Goal: Transaction & Acquisition: Book appointment/travel/reservation

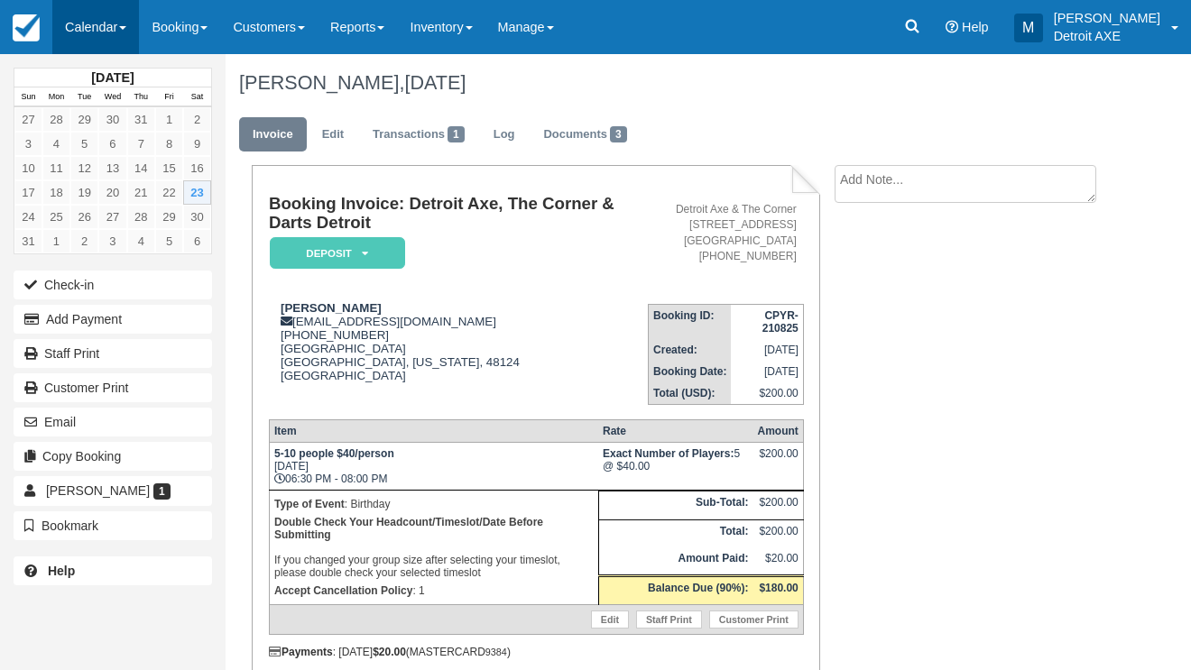
click at [108, 28] on link "Calendar" at bounding box center [95, 27] width 87 height 54
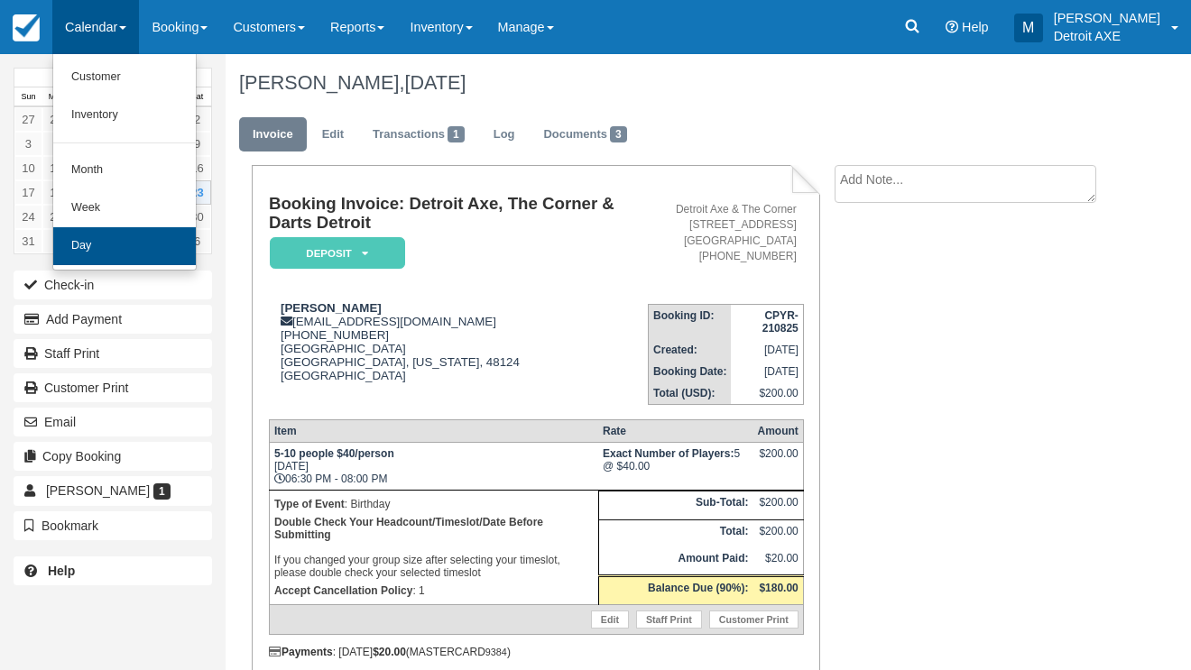
click at [134, 244] on link "Day" at bounding box center [124, 246] width 143 height 38
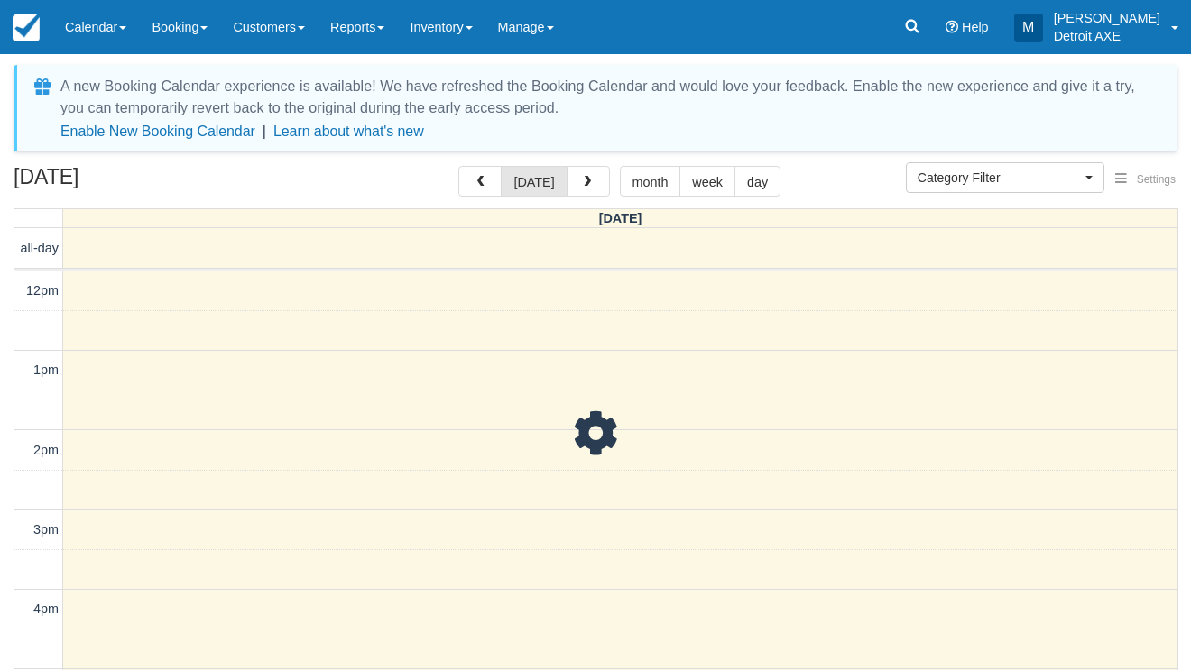
select select
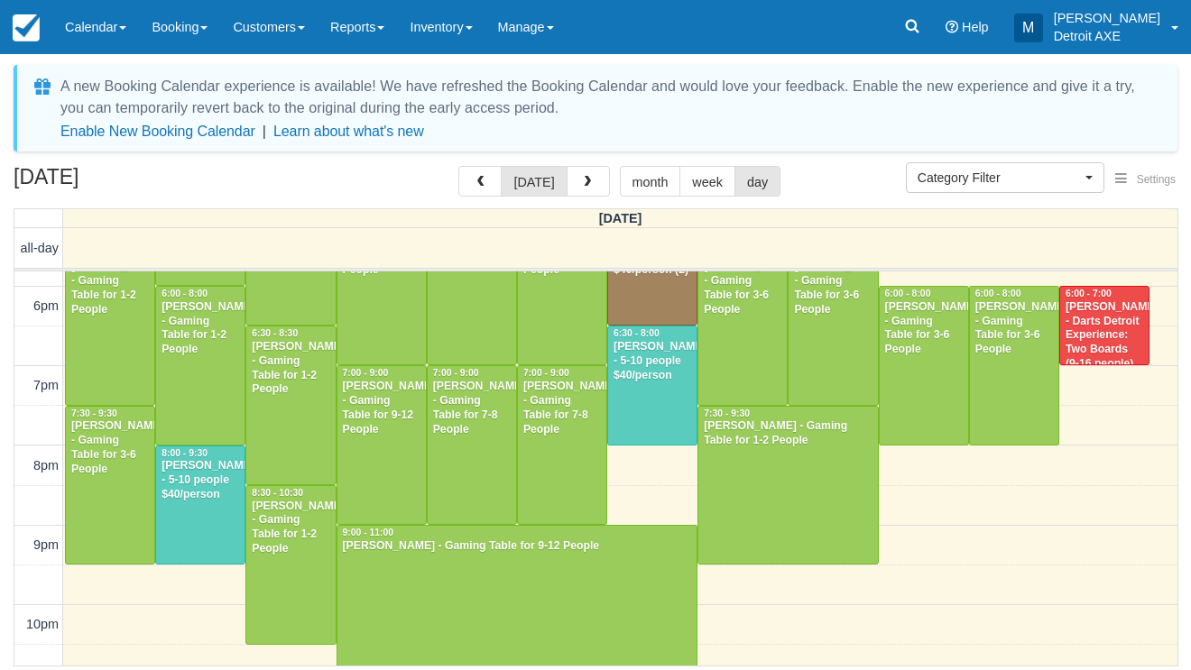
scroll to position [628, 0]
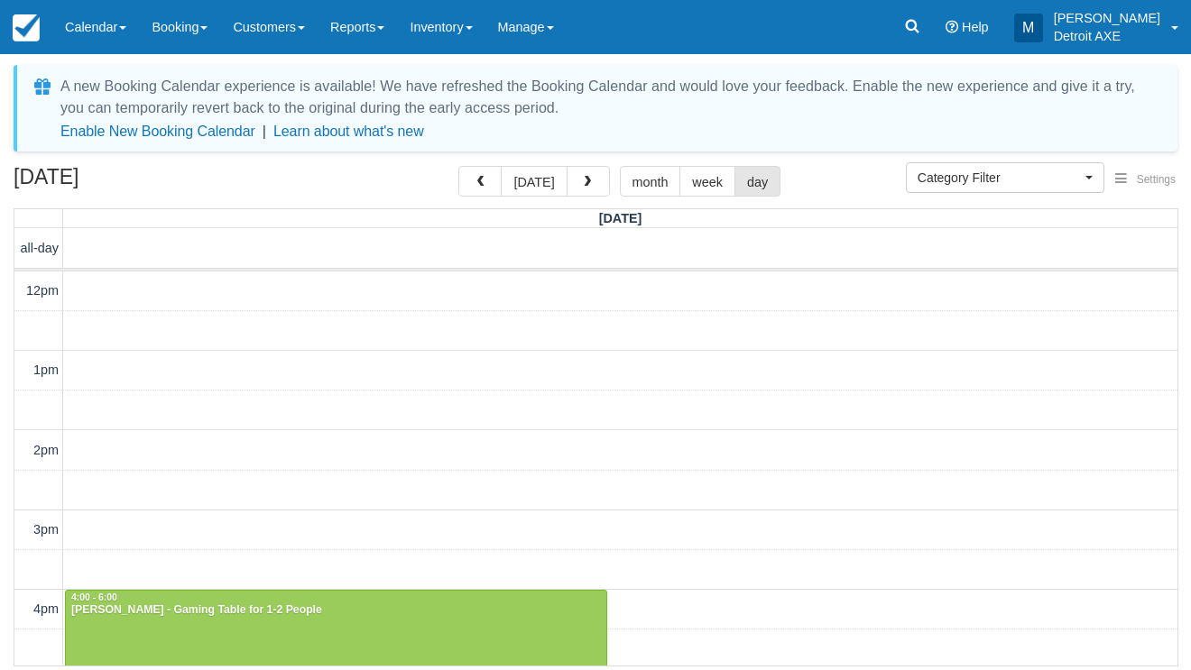
scroll to position [520, 0]
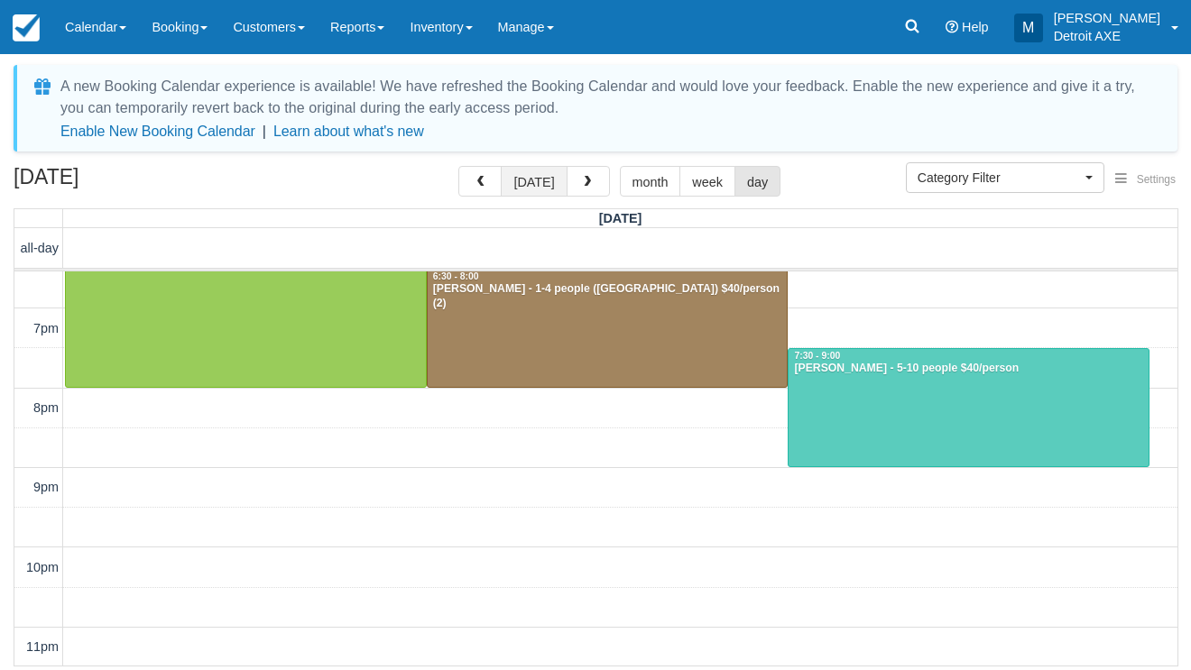
click at [535, 188] on button "[DATE]" at bounding box center [534, 181] width 66 height 31
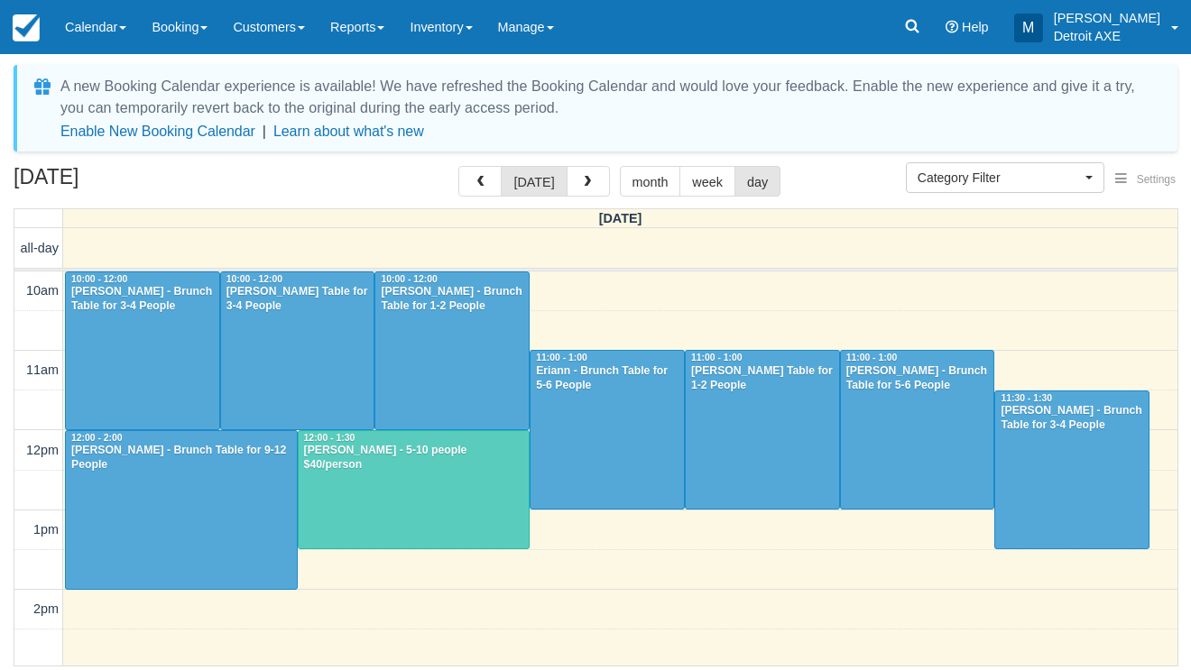
scroll to position [520, 0]
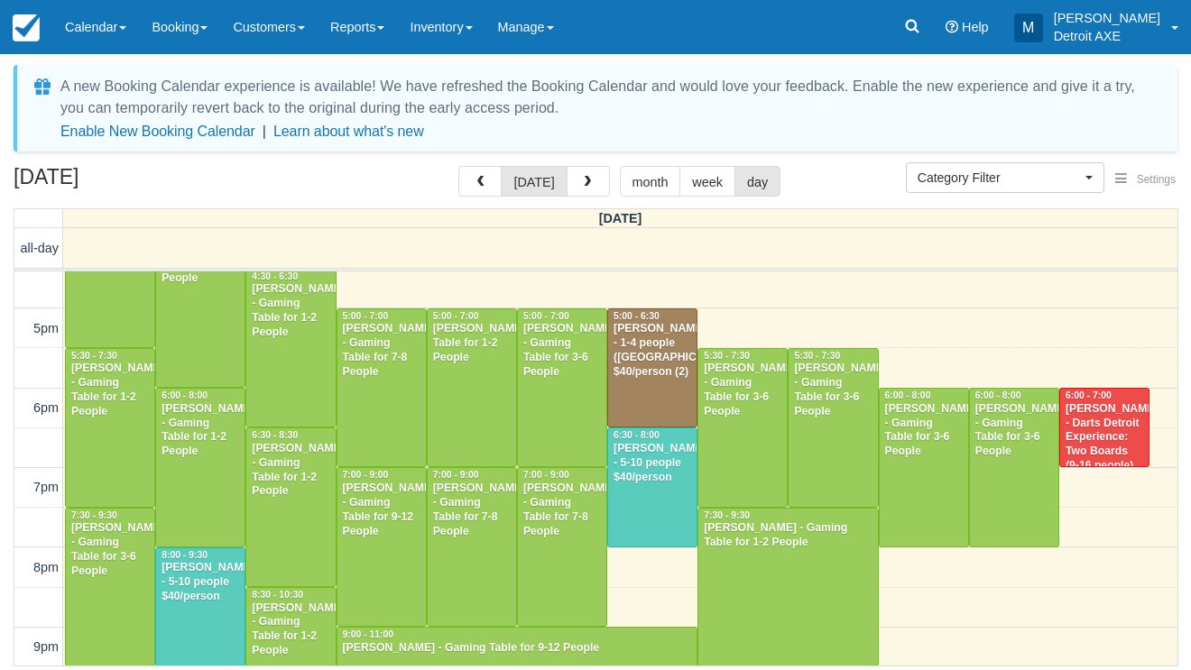
click at [342, 177] on div "[DATE] [DATE] month week day" at bounding box center [596, 185] width 1164 height 39
click at [583, 184] on span "button" at bounding box center [587, 182] width 13 height 13
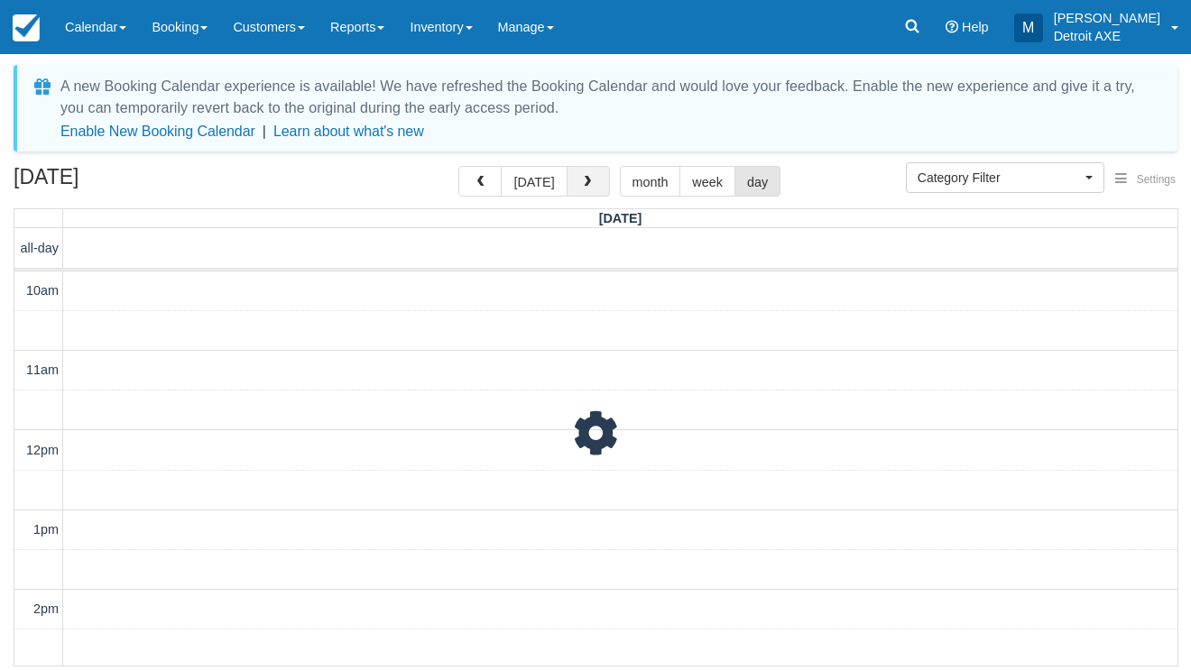
click at [583, 184] on span "button" at bounding box center [587, 182] width 13 height 13
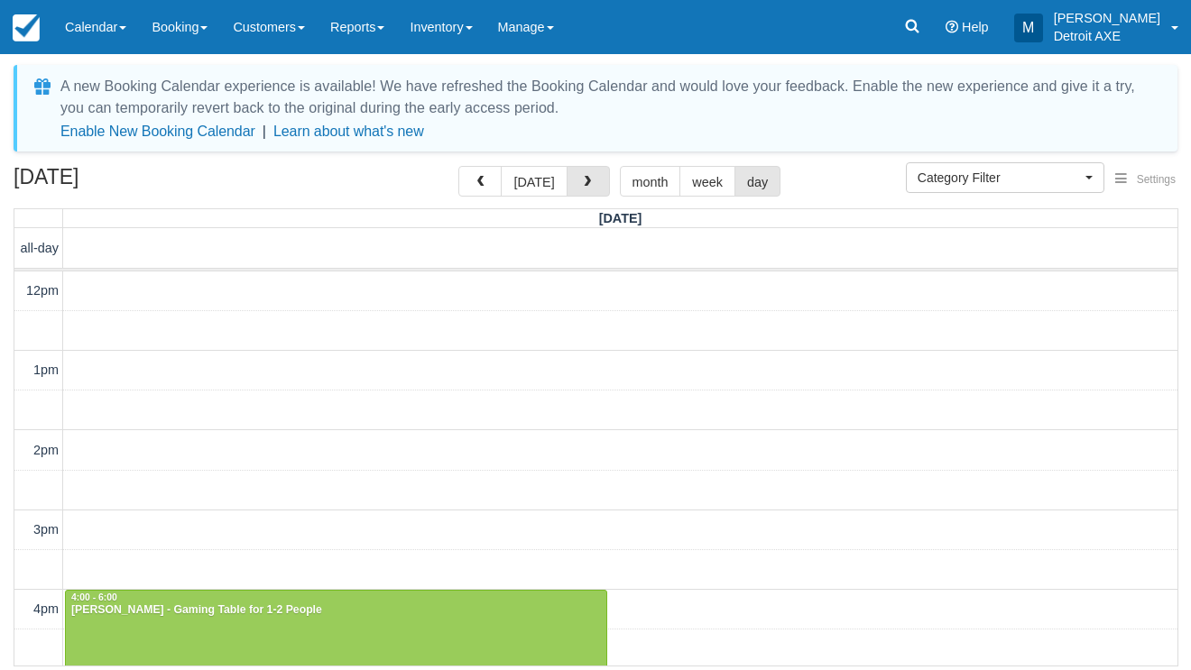
click at [583, 184] on span "button" at bounding box center [587, 182] width 13 height 13
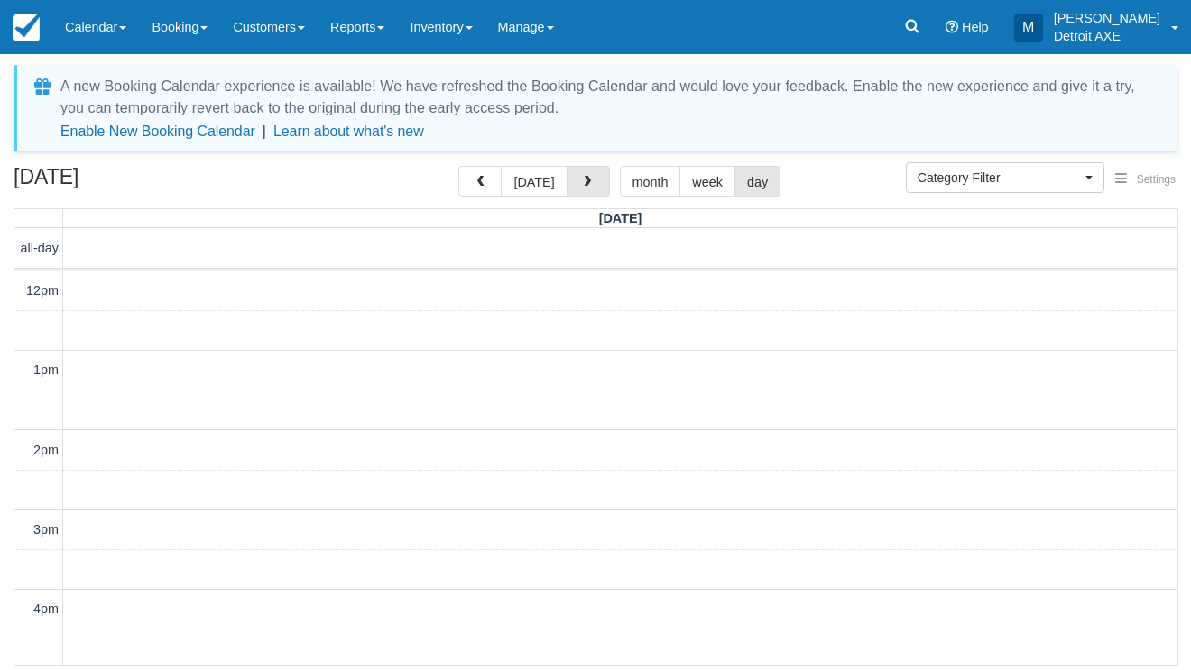
click at [583, 184] on span "button" at bounding box center [587, 182] width 13 height 13
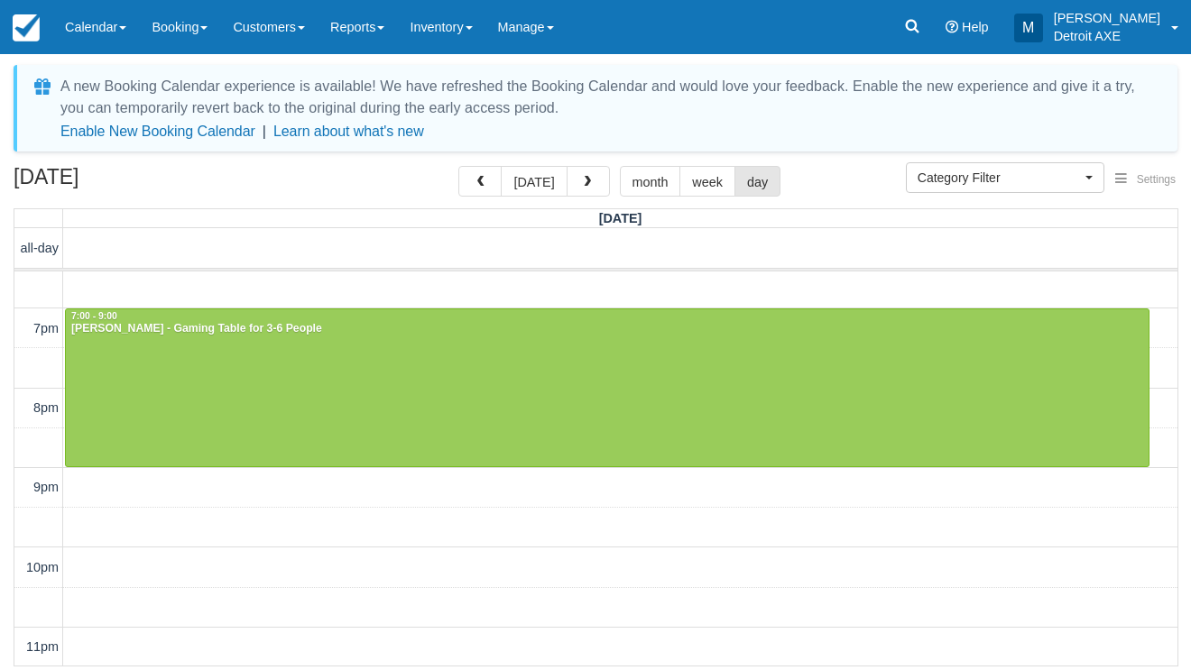
click at [583, 184] on span "button" at bounding box center [587, 182] width 13 height 13
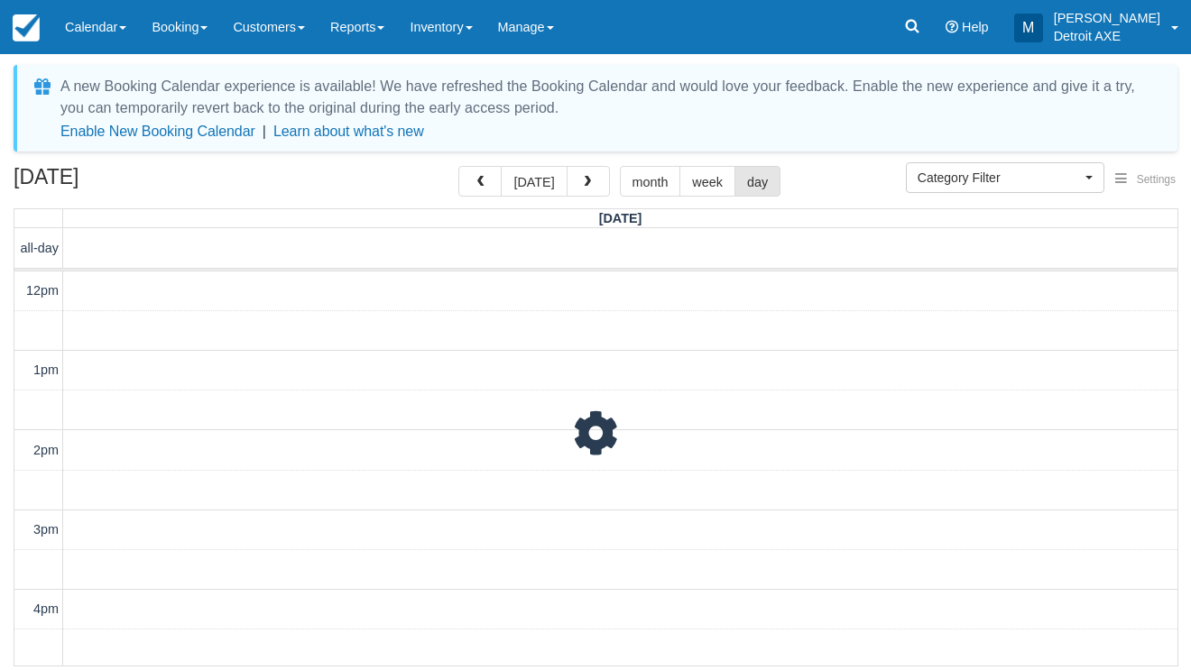
scroll to position [520, 0]
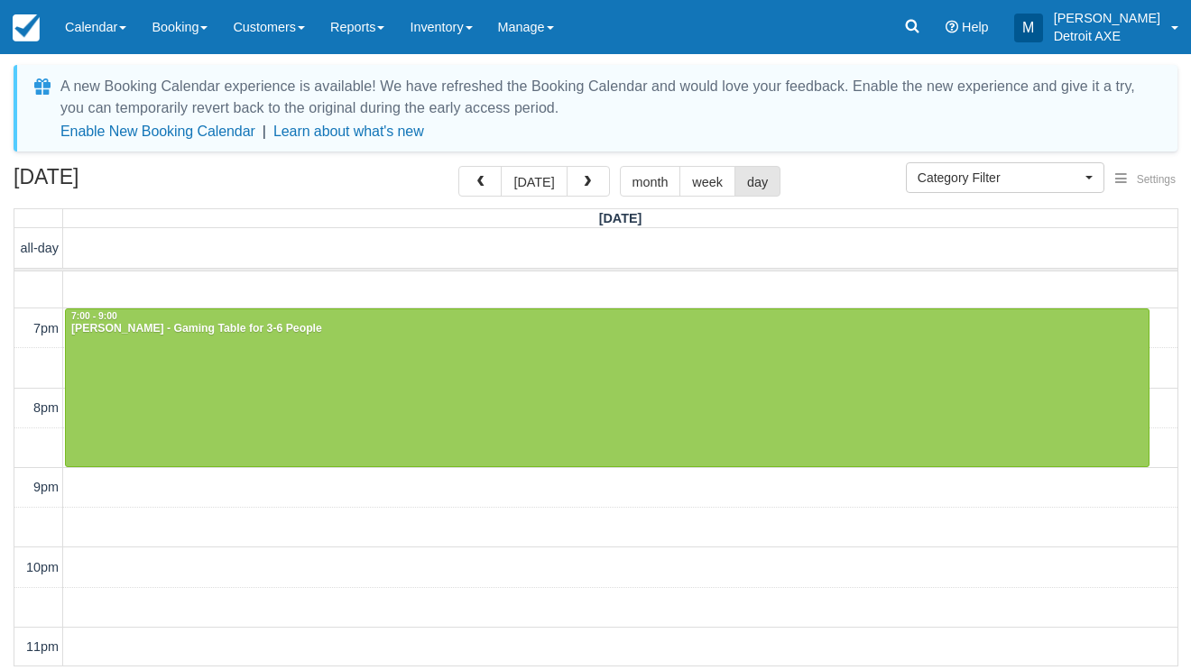
click at [583, 184] on span "button" at bounding box center [587, 182] width 13 height 13
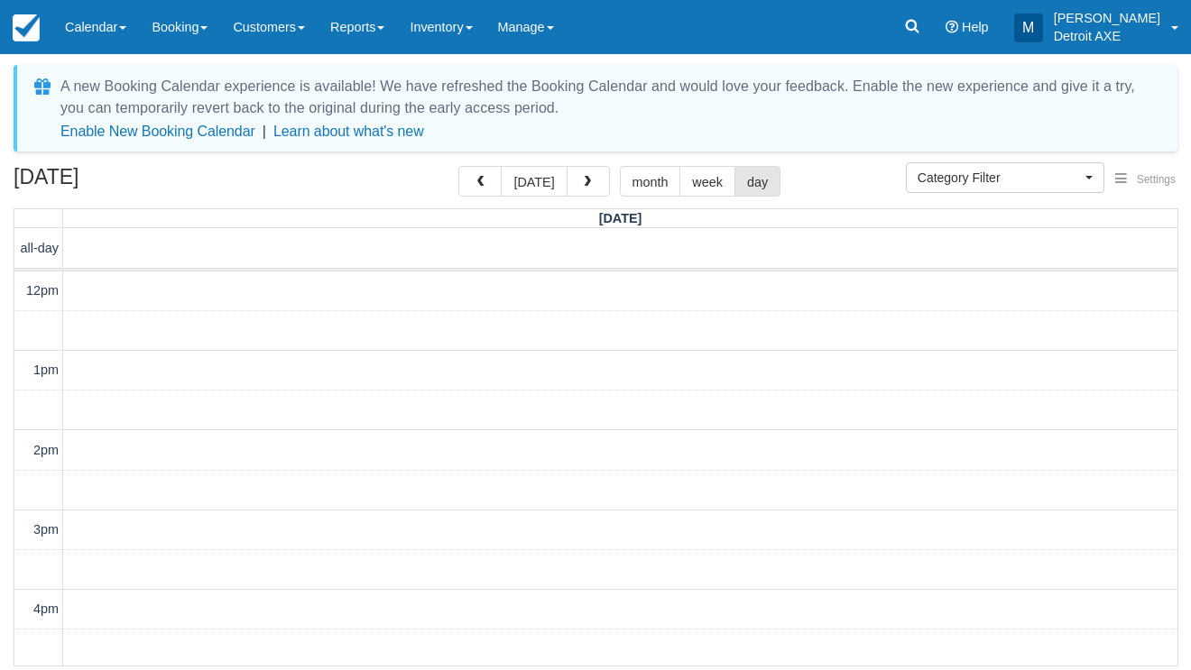
scroll to position [520, 0]
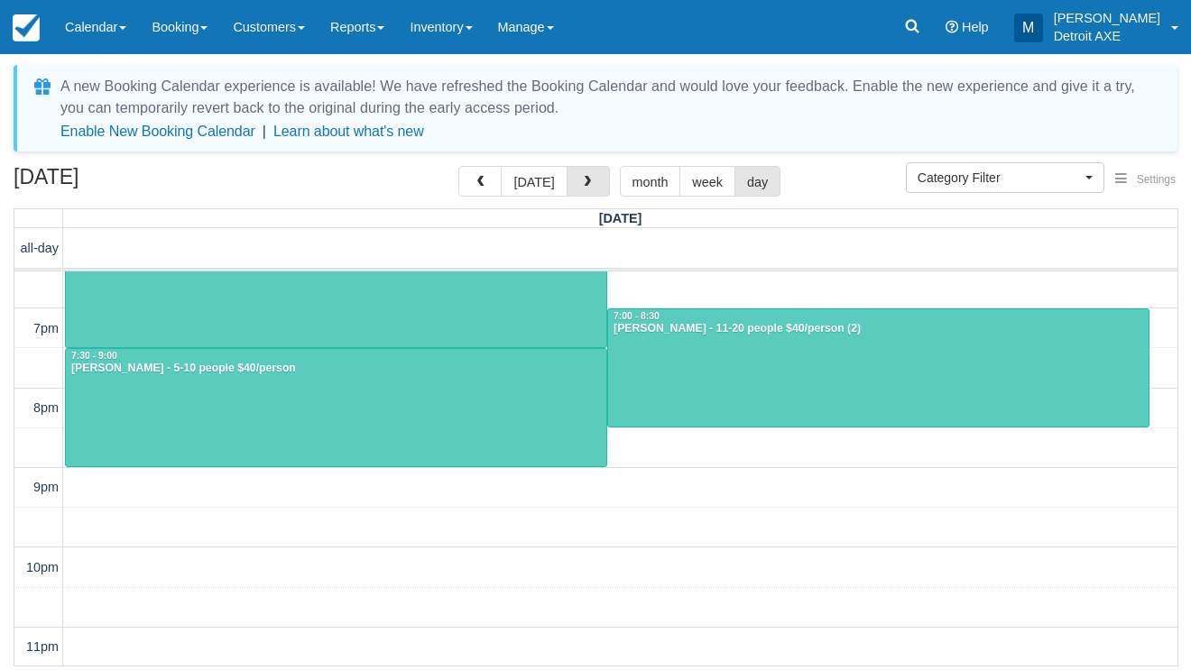
click at [583, 184] on span "button" at bounding box center [587, 182] width 13 height 13
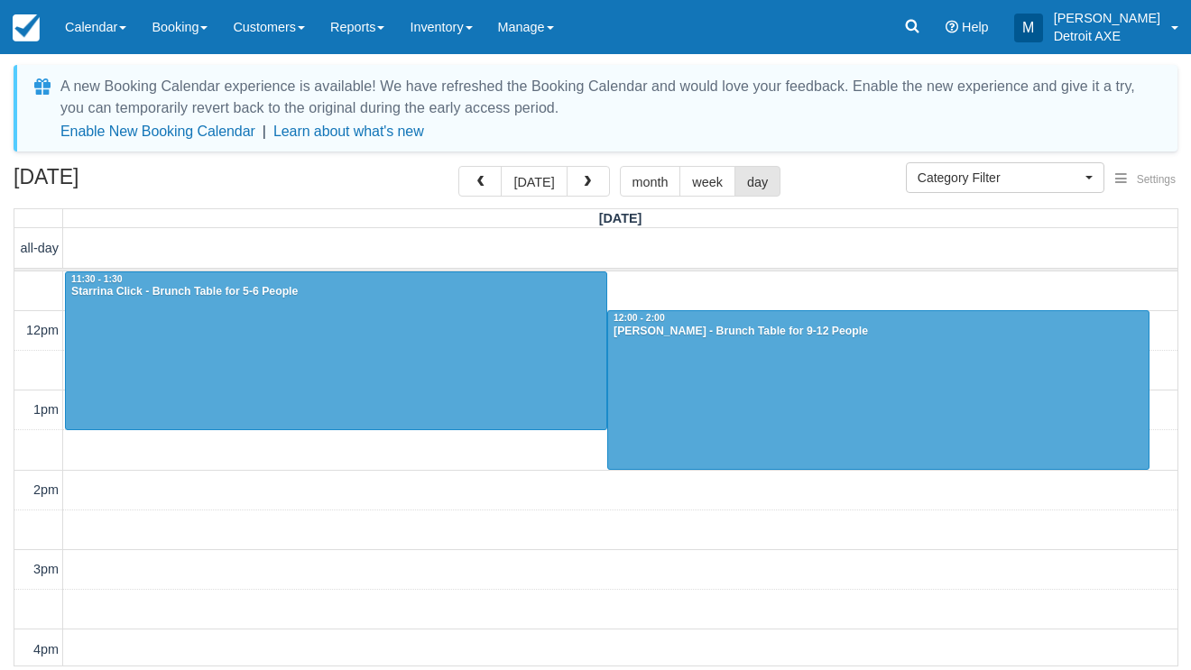
scroll to position [520, 0]
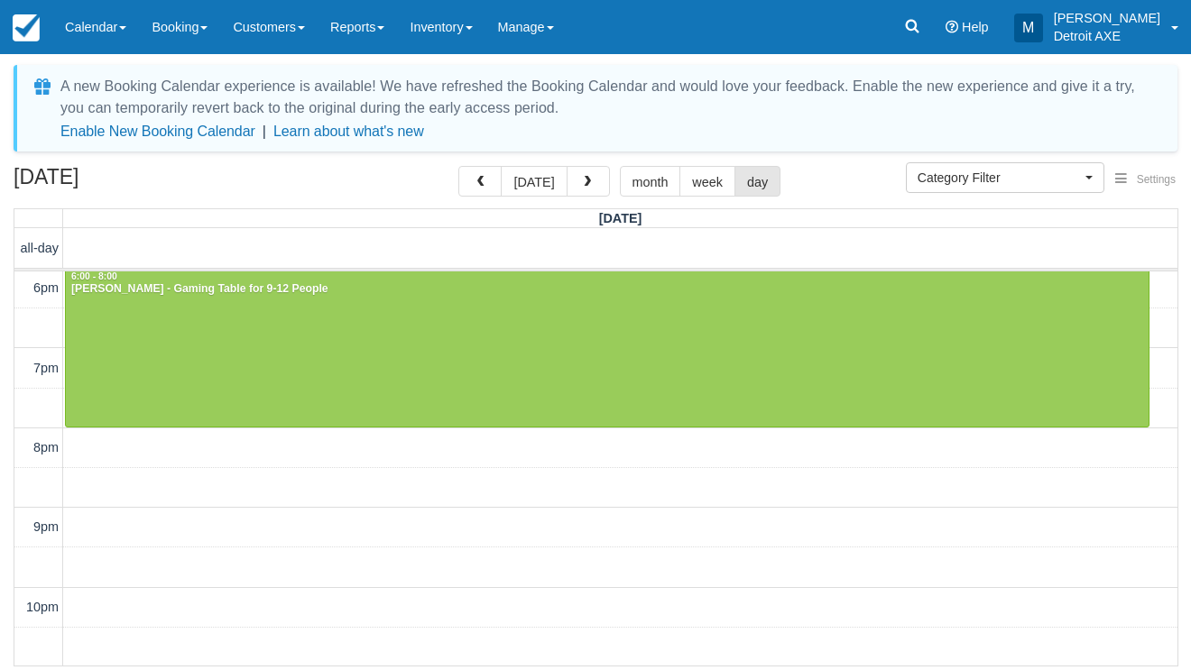
click at [583, 184] on span "button" at bounding box center [587, 182] width 13 height 13
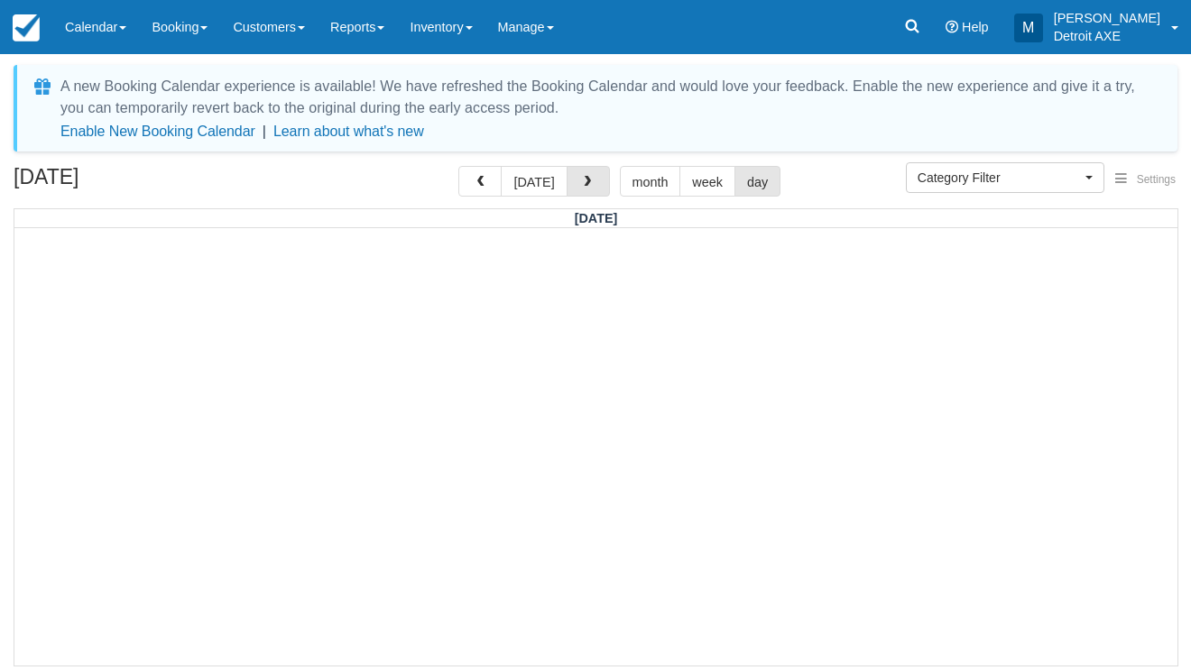
click at [583, 184] on span "button" at bounding box center [587, 182] width 13 height 13
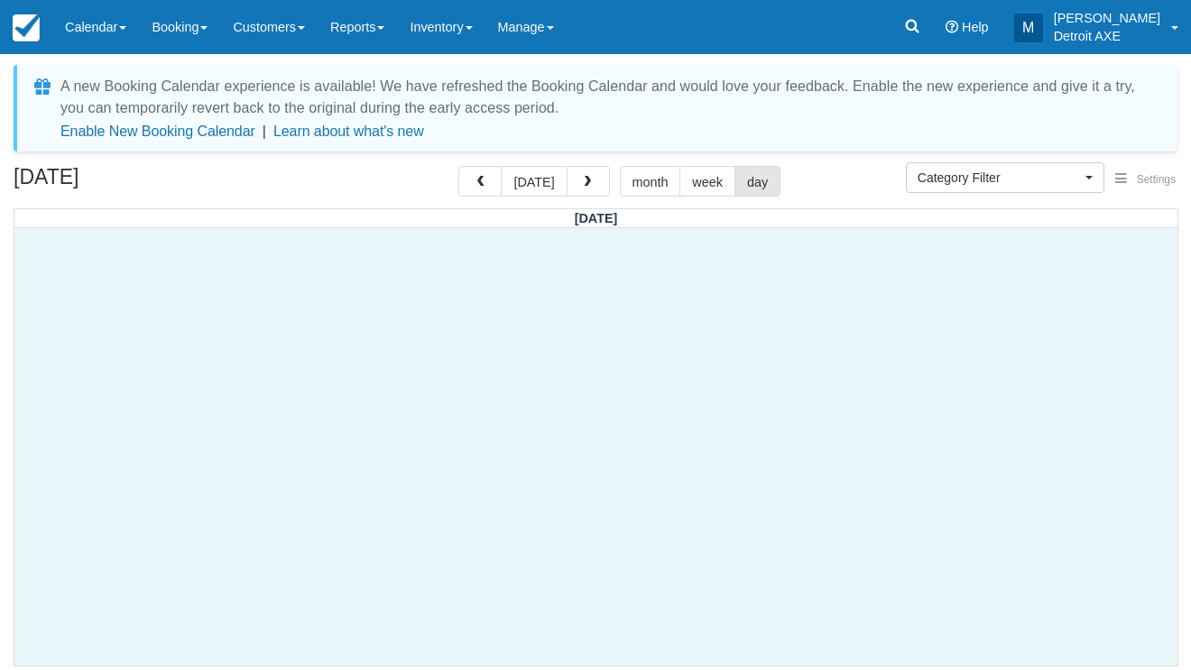
click at [532, 322] on div at bounding box center [595, 446] width 1163 height 437
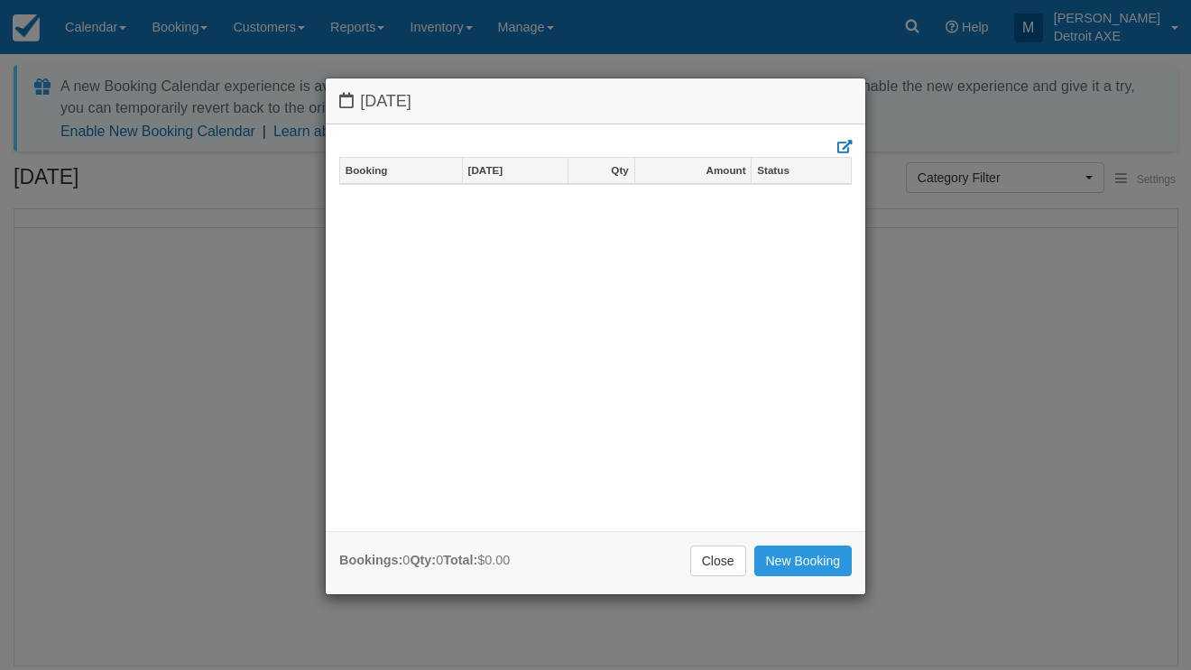
click at [810, 539] on div "Bookings: 0 Qty: 0 Total: $0.00 Close New Booking" at bounding box center [595, 563] width 539 height 64
click at [809, 546] on link "New Booking" at bounding box center [803, 561] width 98 height 31
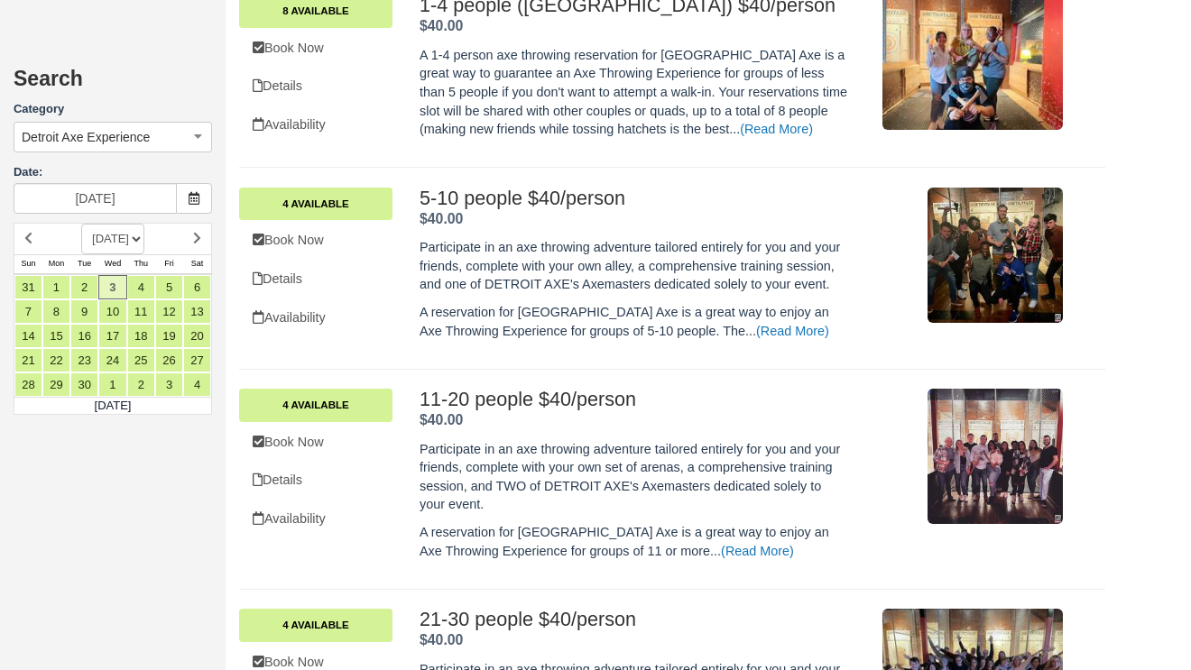
scroll to position [747, 0]
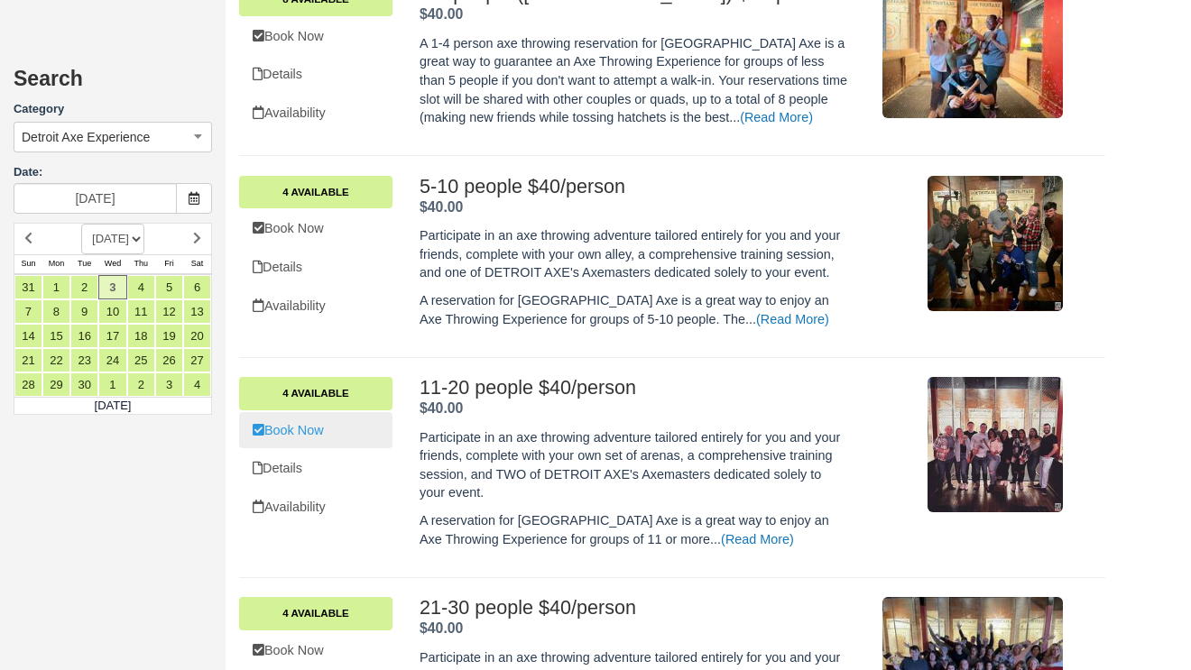
click at [319, 415] on link "Book Now" at bounding box center [315, 430] width 153 height 37
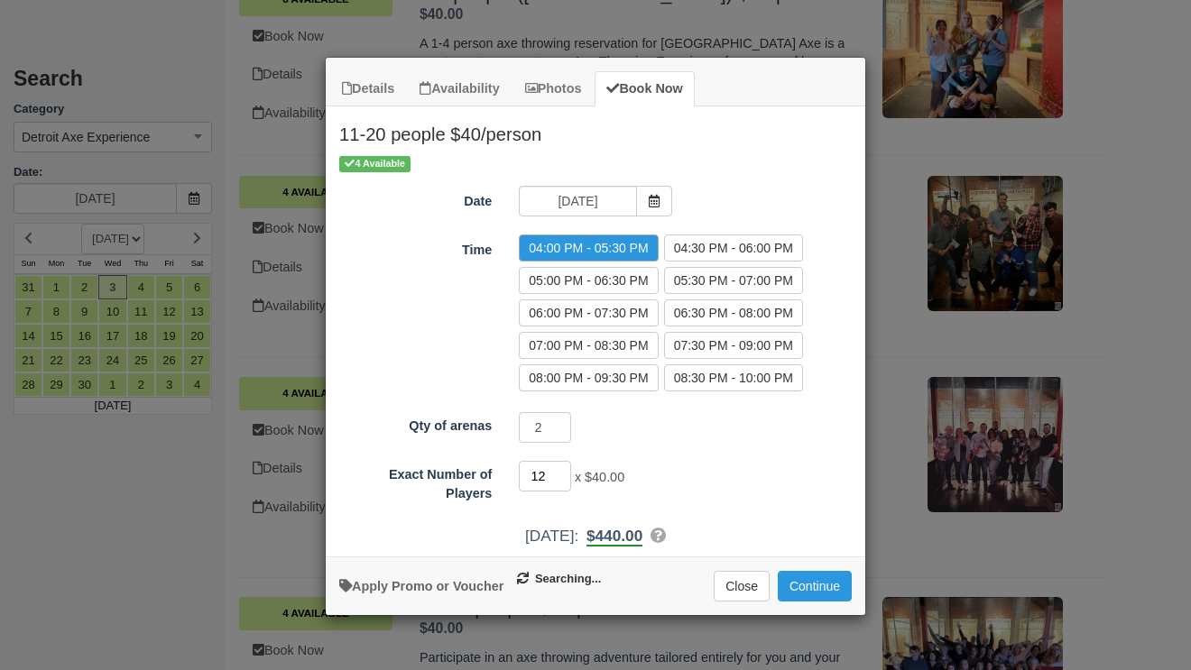
click at [566, 471] on input "12" at bounding box center [545, 476] width 52 height 31
click at [566, 471] on input "13" at bounding box center [545, 476] width 52 height 31
type input "14"
click at [566, 471] on input "14" at bounding box center [545, 476] width 52 height 31
click at [800, 577] on button "Continue" at bounding box center [814, 586] width 74 height 31
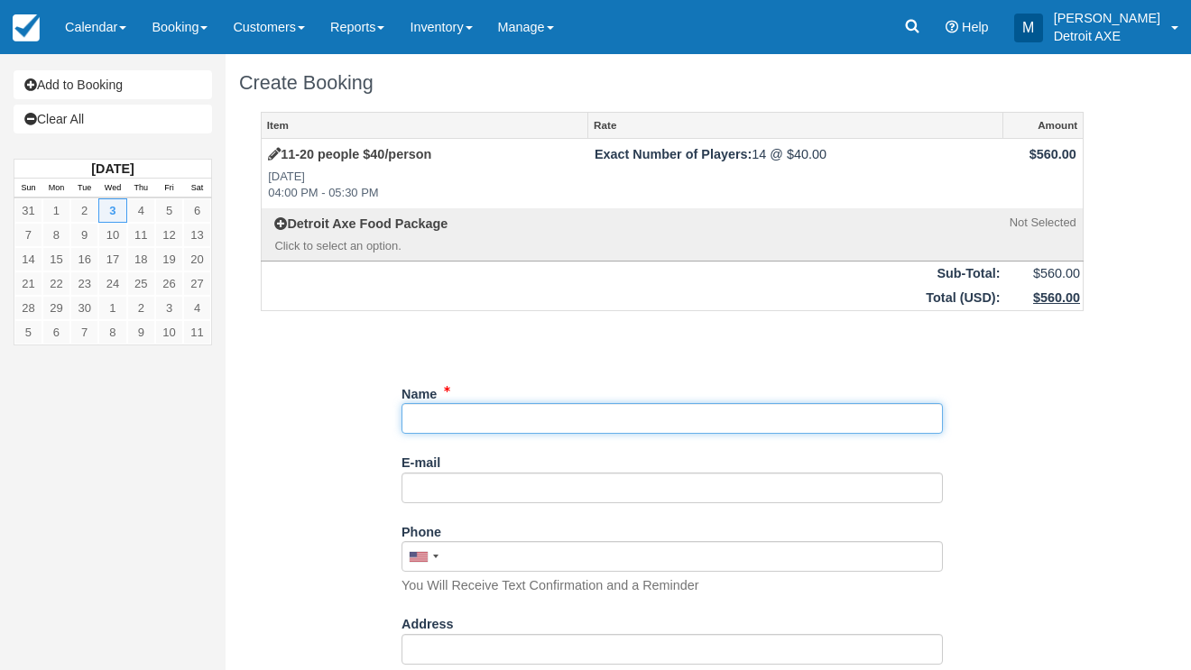
click at [713, 407] on input "Name" at bounding box center [671, 418] width 541 height 31
type input "[PERSON_NAME]"
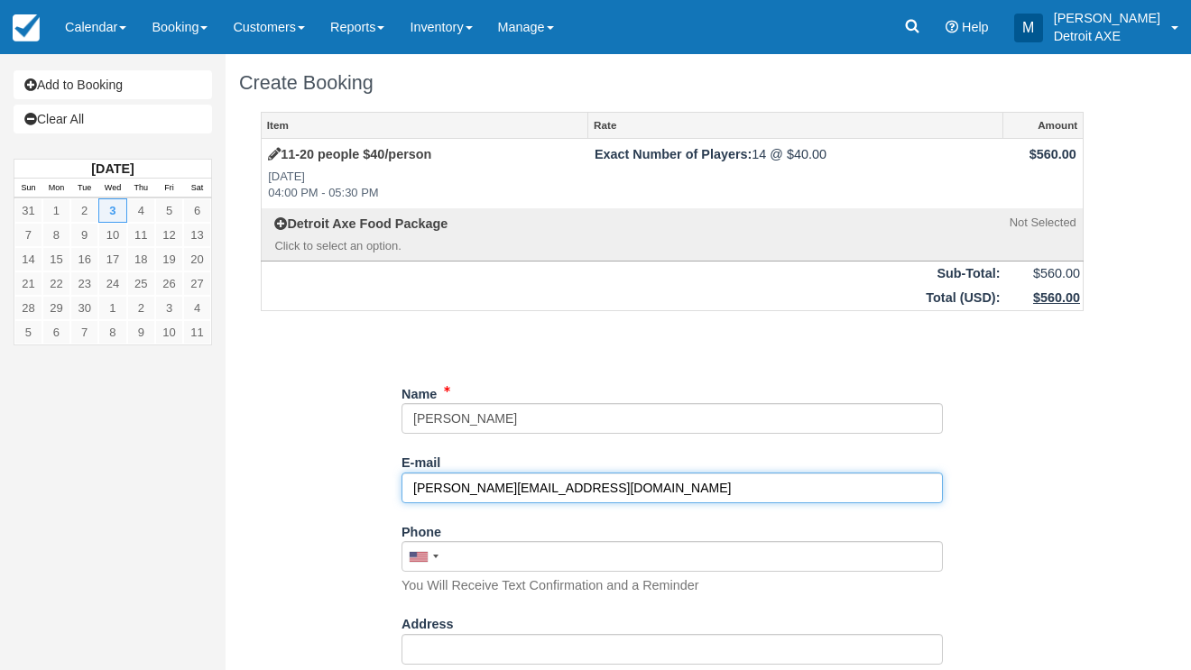
type input "[PERSON_NAME][EMAIL_ADDRESS][DOMAIN_NAME]"
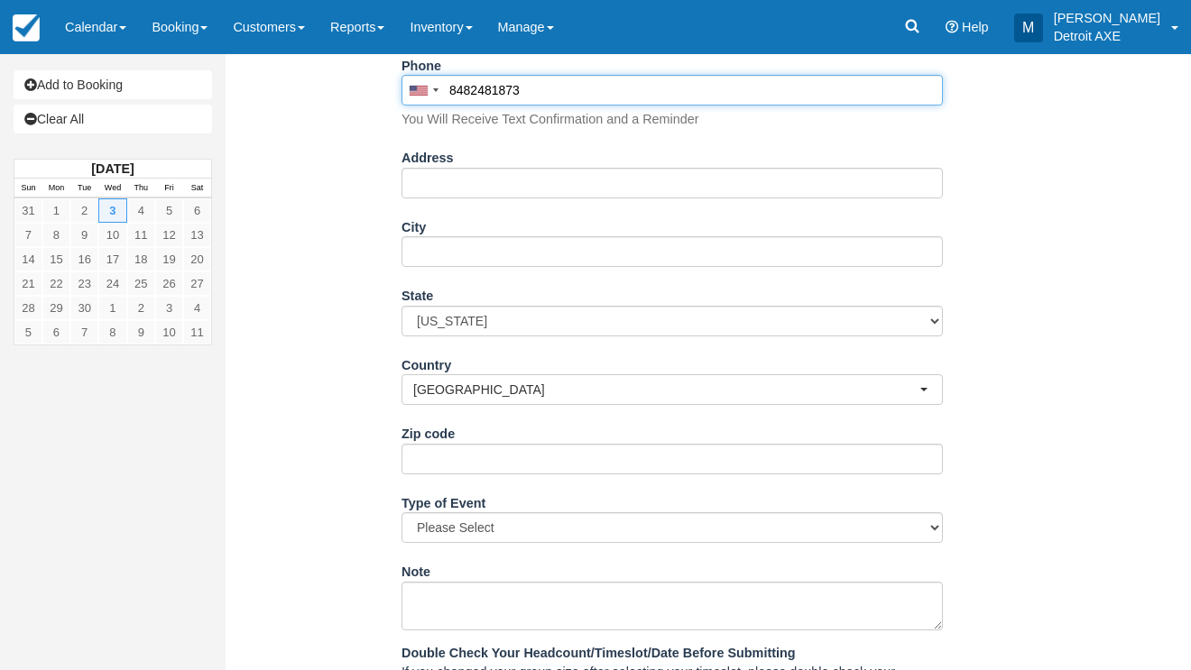
scroll to position [465, 0]
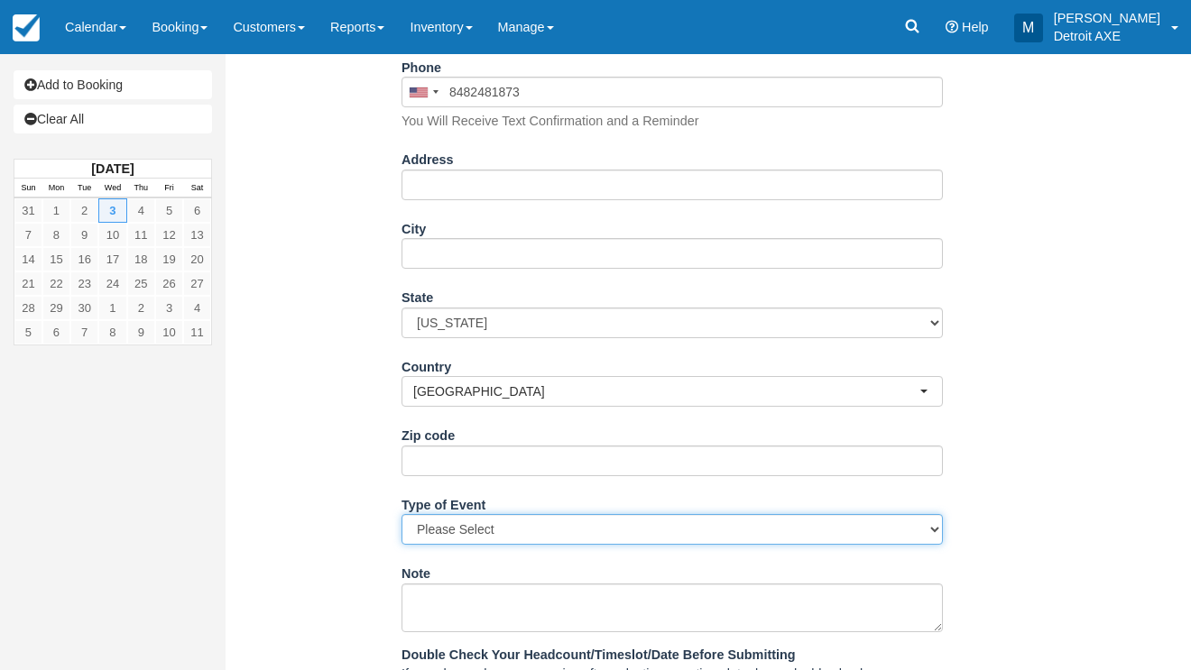
type input "[PHONE_NUMBER]"
select select "Work Event"
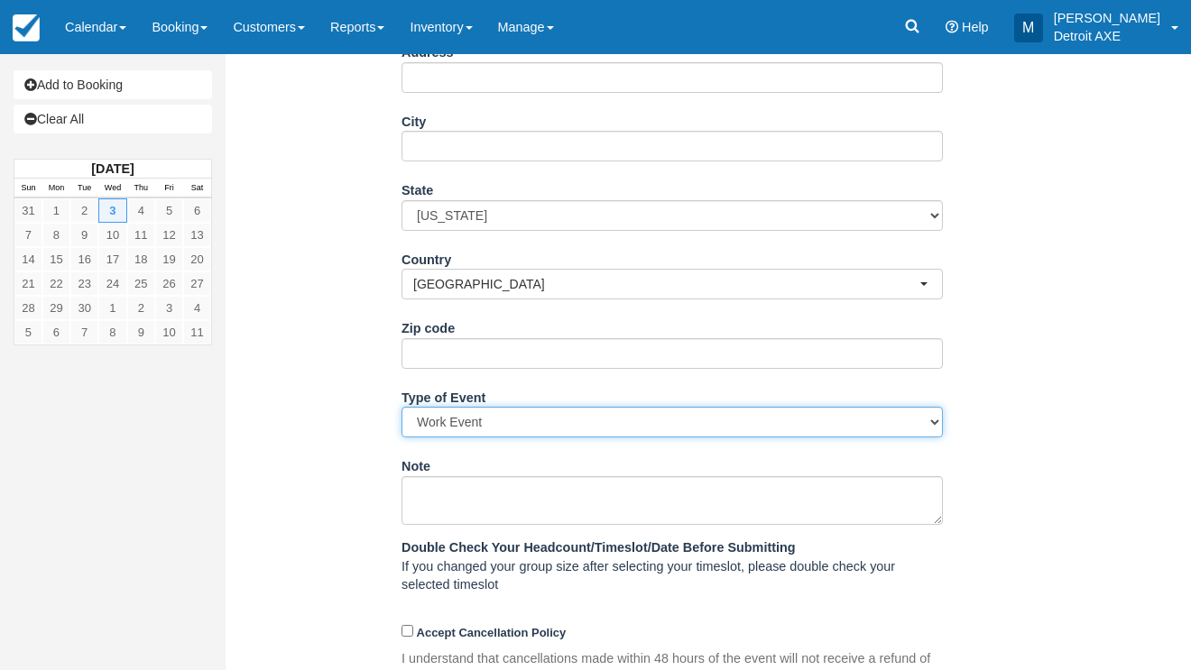
scroll to position [630, 0]
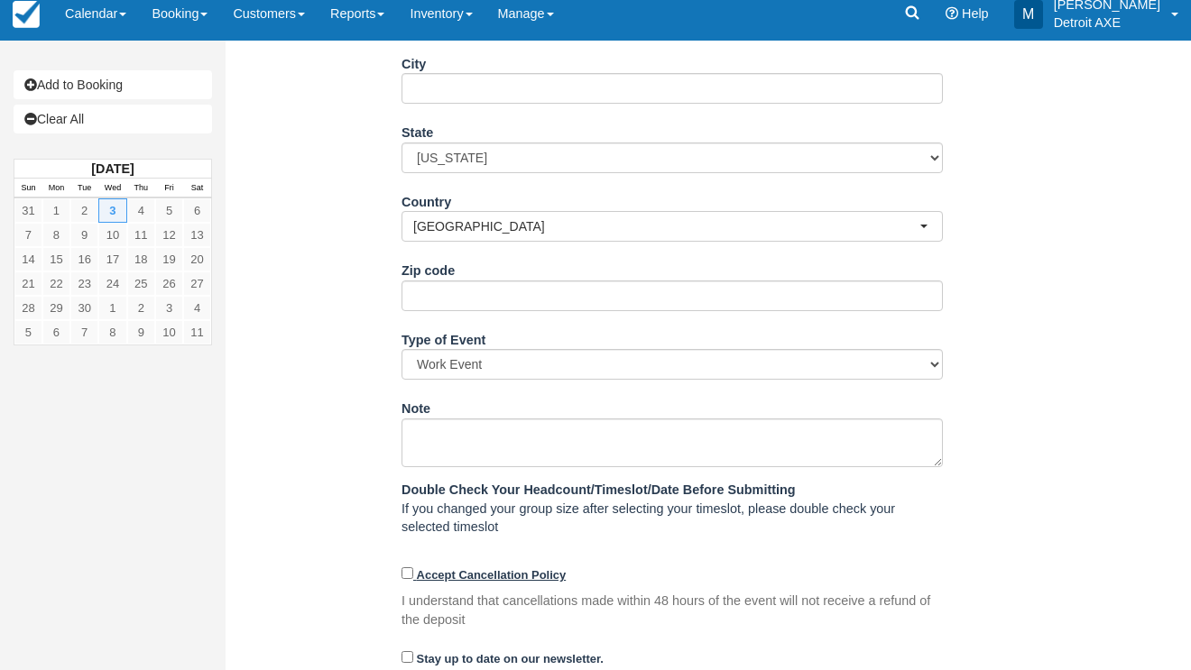
click at [460, 568] on strong "Accept Cancellation Policy" at bounding box center [492, 575] width 150 height 14
click at [413, 567] on input "Accept Cancellation Policy" at bounding box center [407, 573] width 12 height 12
checkbox input "true"
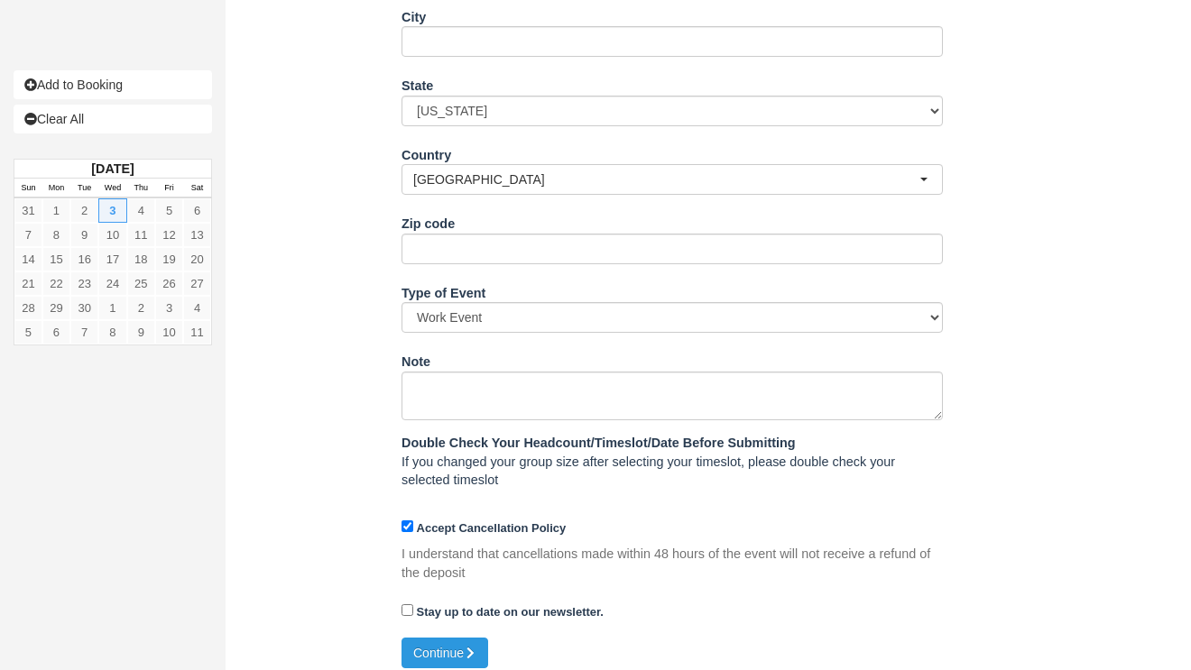
scroll to position [676, 0]
click at [424, 643] on button "Continue" at bounding box center [444, 654] width 87 height 31
type input "[PHONE_NUMBER]"
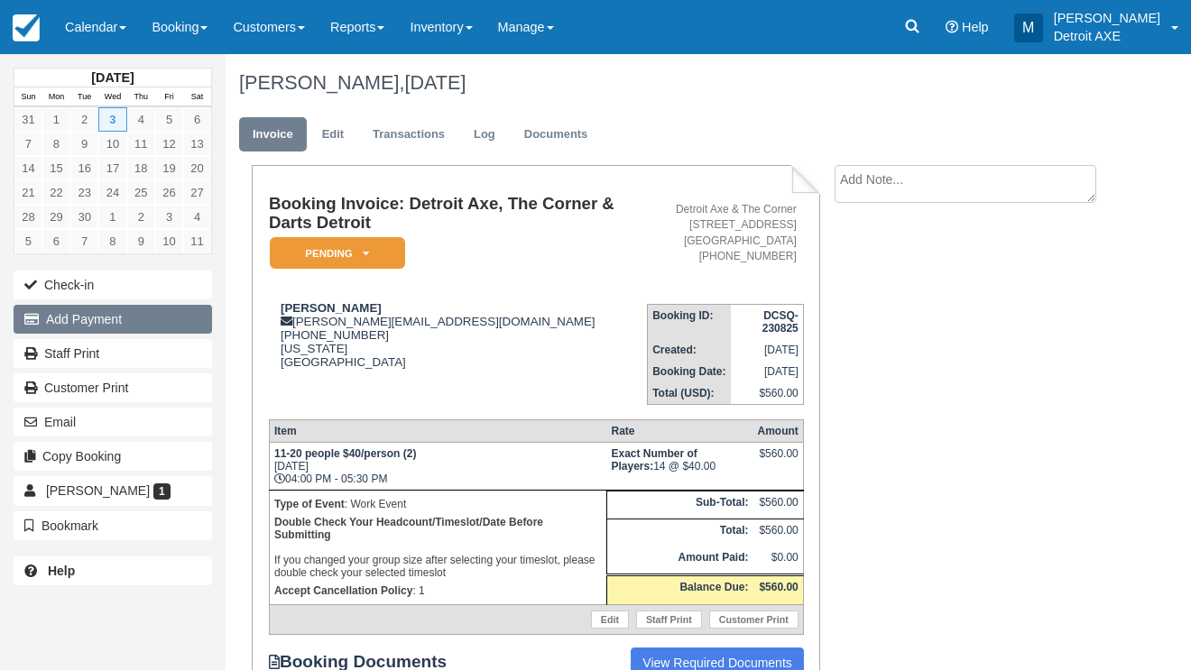
click at [191, 326] on button "Add Payment" at bounding box center [113, 319] width 198 height 29
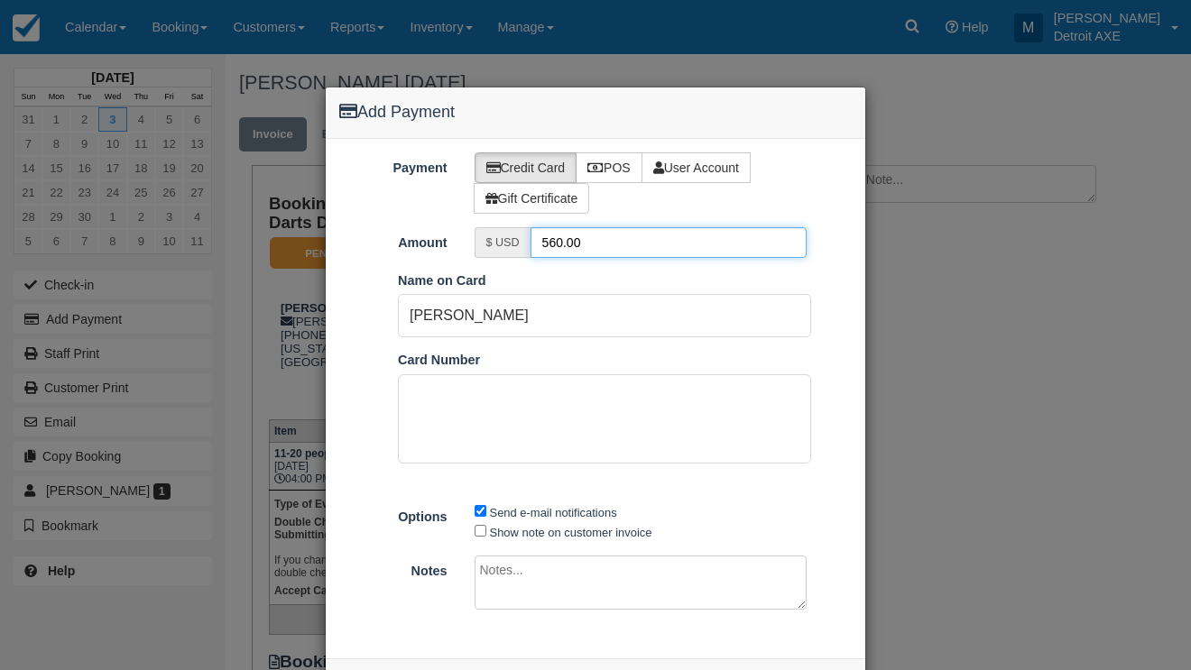
click at [557, 244] on input "560.00" at bounding box center [668, 242] width 277 height 31
type input "56.00"
click at [756, 193] on div "Credit Card POS User Account Gift Certificate" at bounding box center [663, 182] width 405 height 61
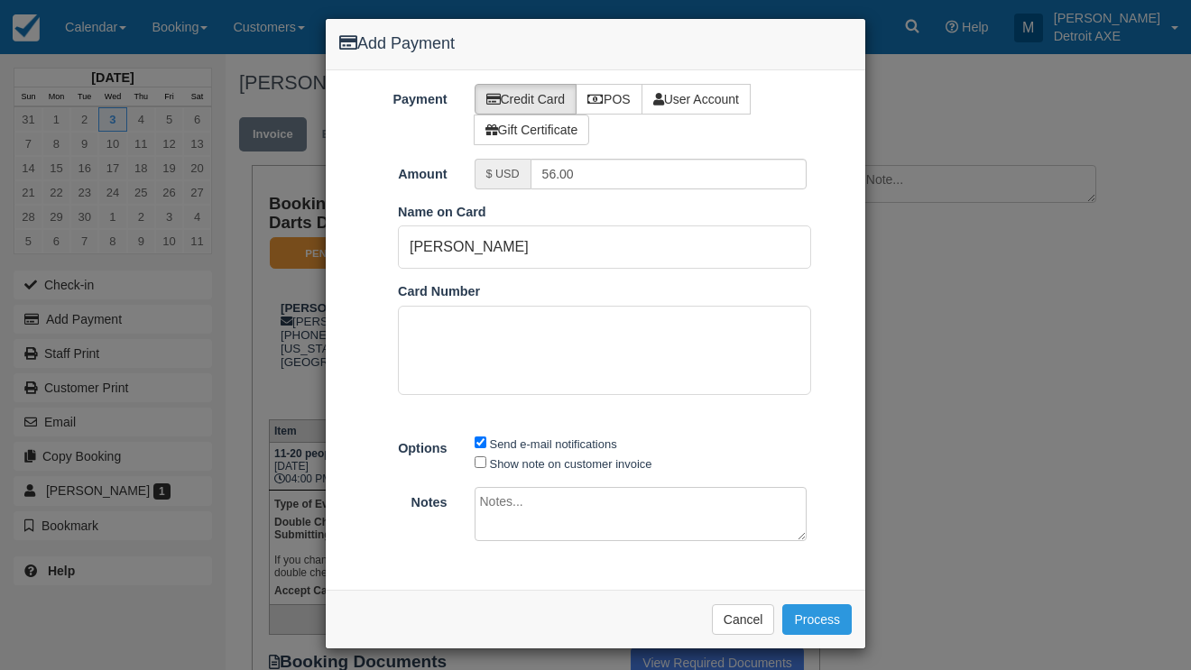
scroll to position [68, 0]
click at [734, 618] on button "Cancel" at bounding box center [743, 620] width 63 height 31
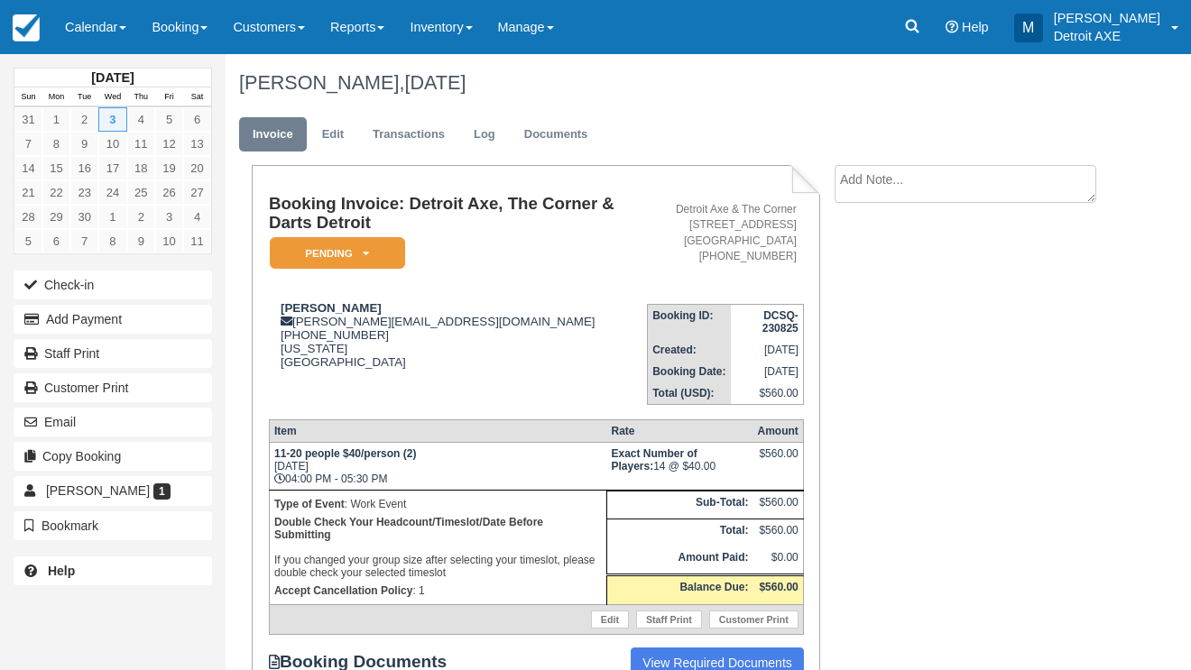
click at [298, 259] on em "Pending" at bounding box center [337, 253] width 135 height 32
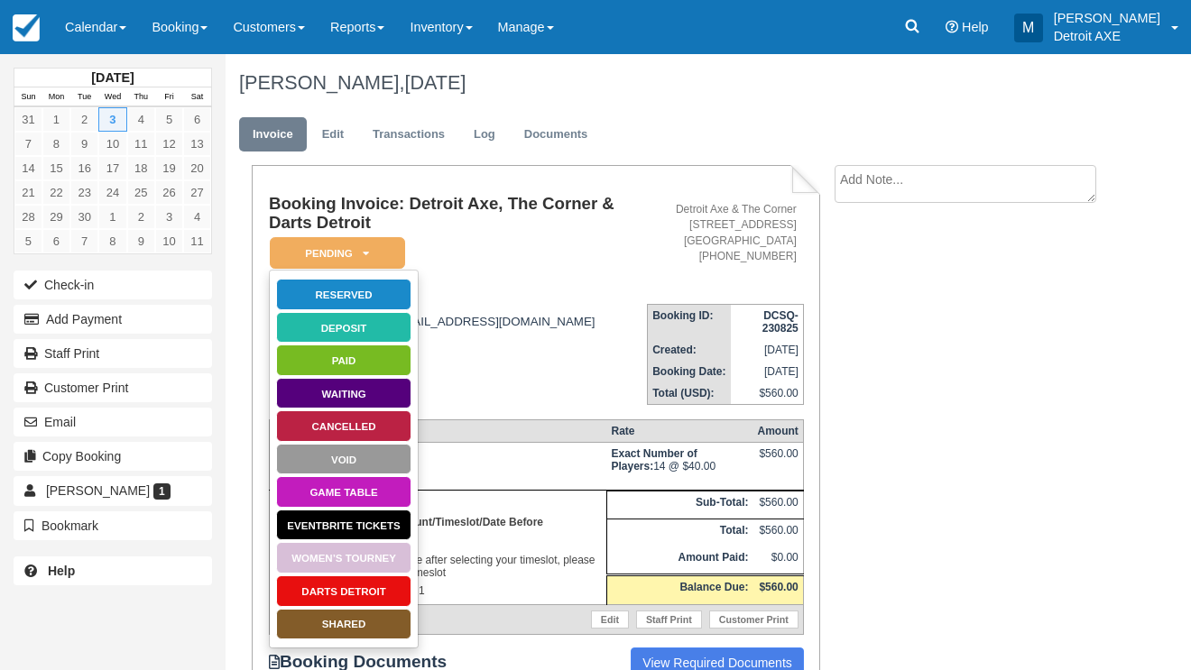
click at [296, 288] on link "Reserved" at bounding box center [343, 295] width 135 height 32
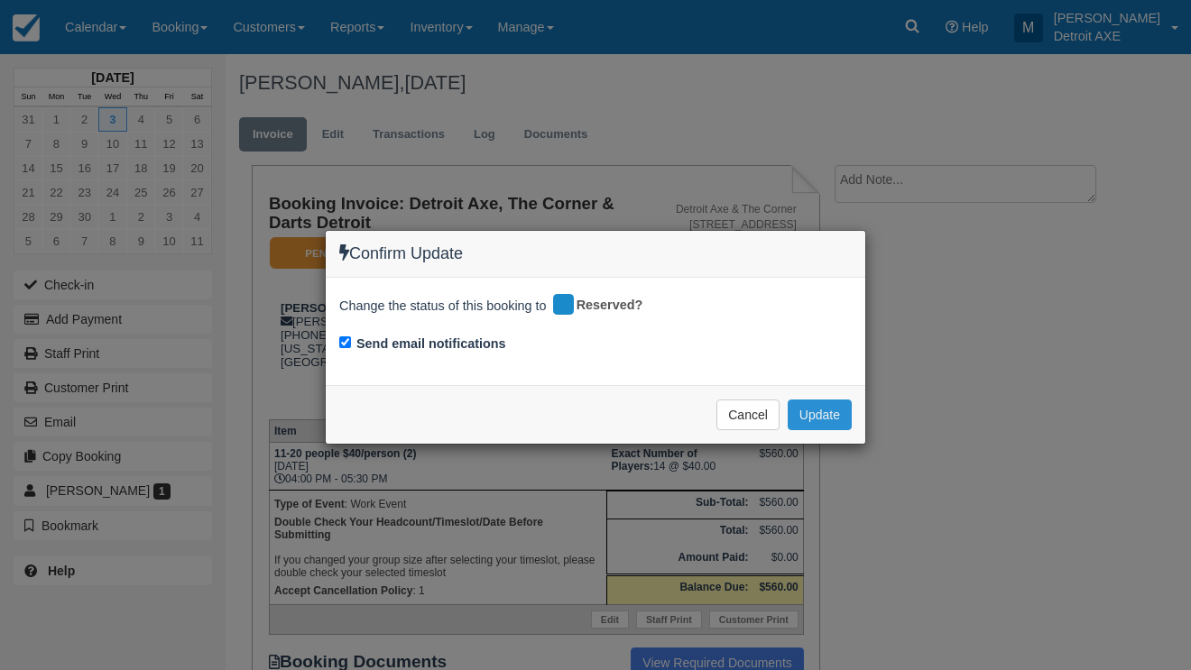
click at [823, 420] on button "Update" at bounding box center [819, 415] width 64 height 31
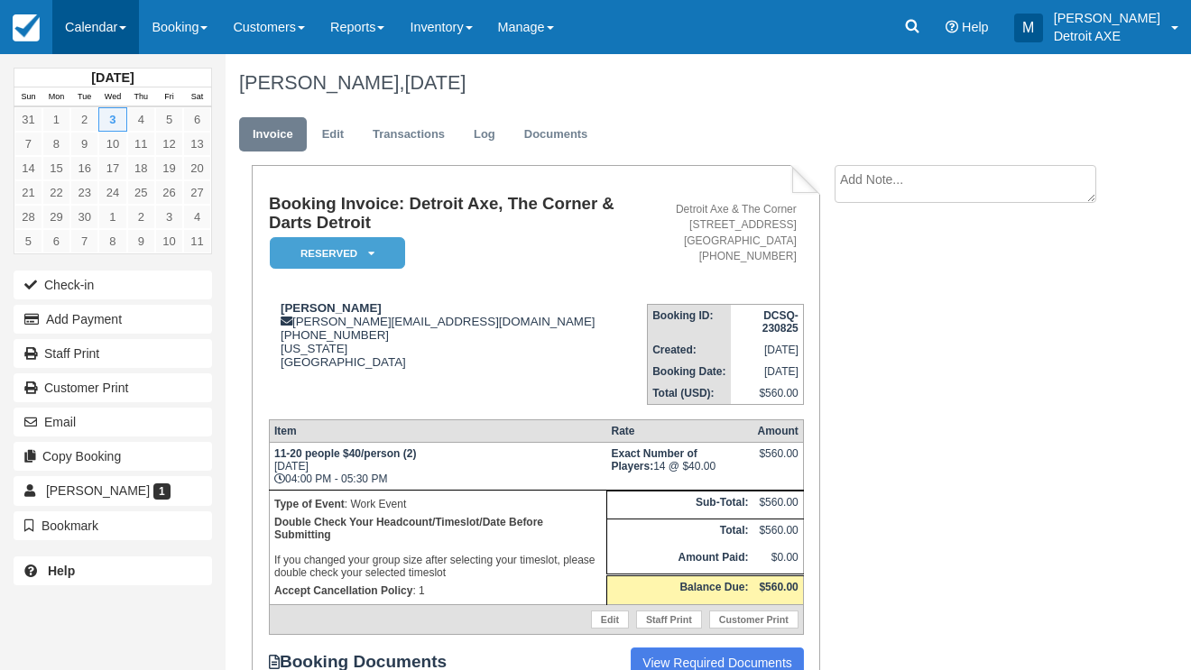
click at [122, 43] on link "Calendar" at bounding box center [95, 27] width 87 height 54
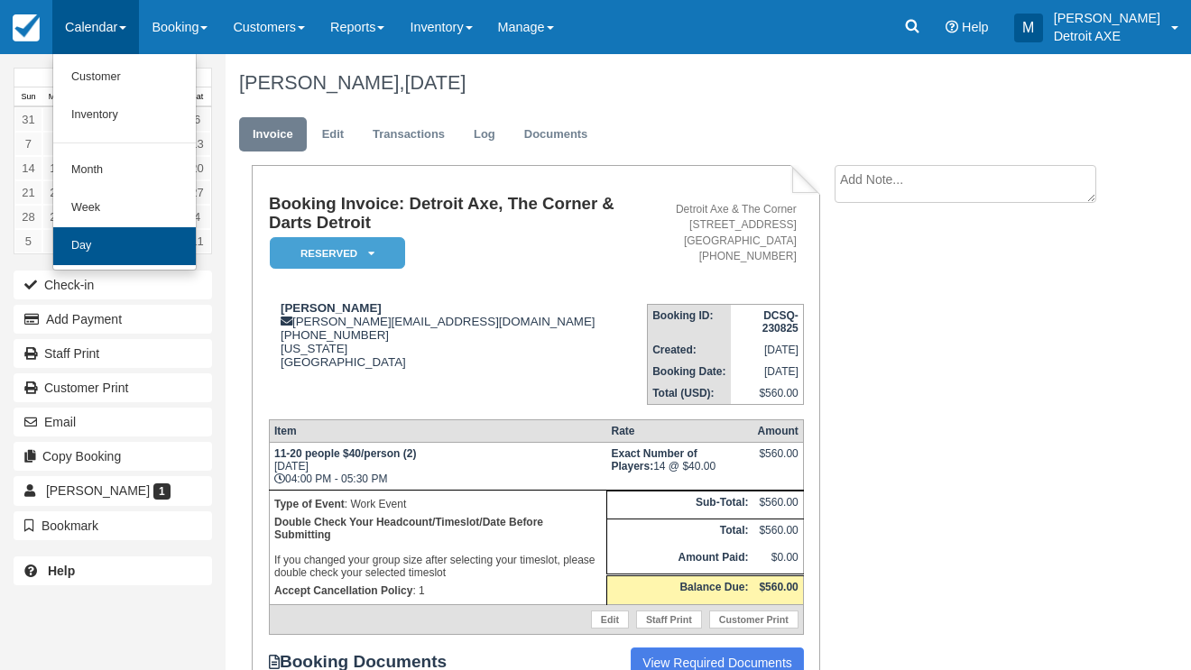
click at [142, 237] on link "Day" at bounding box center [124, 246] width 143 height 38
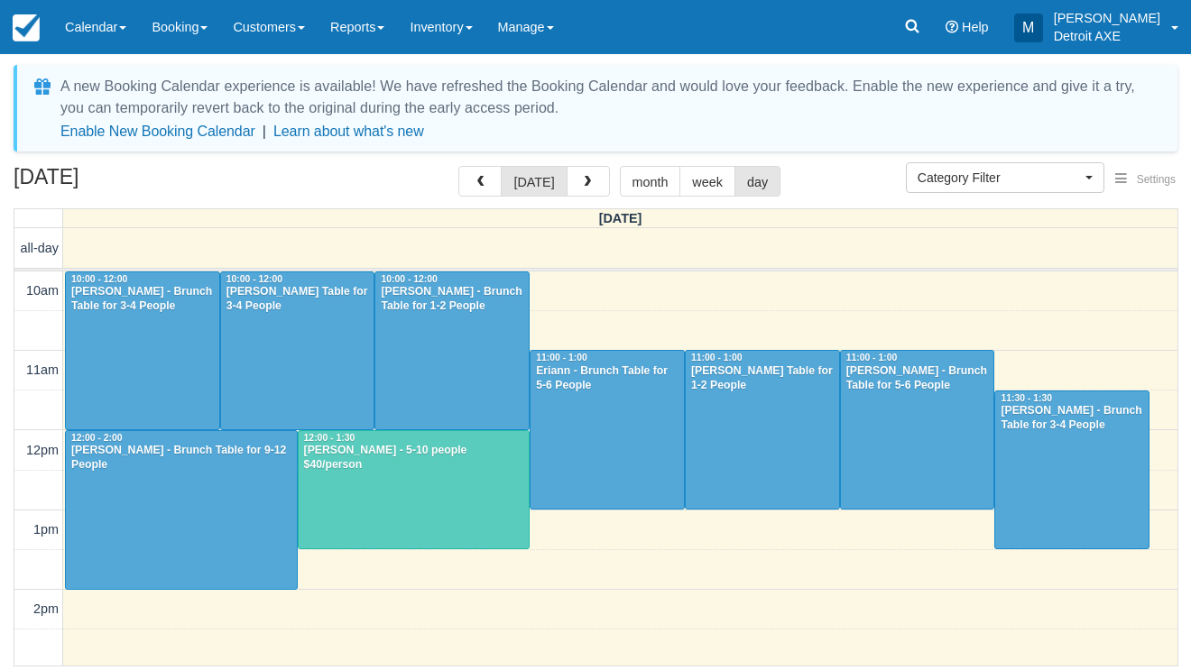
select select
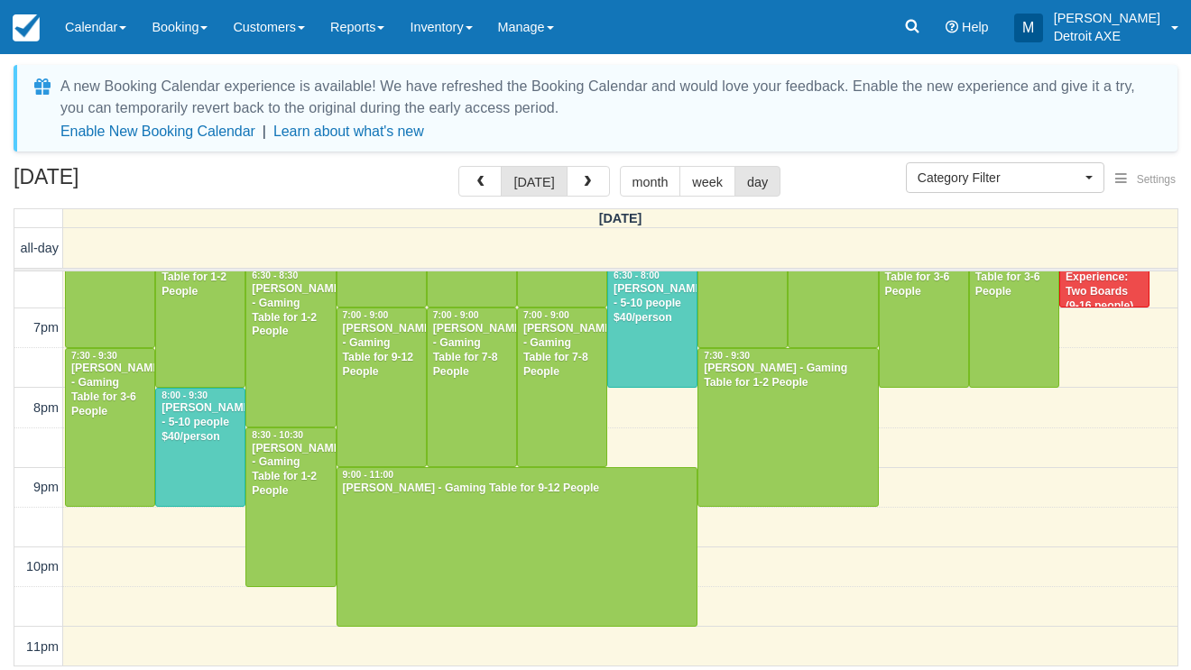
scroll to position [680, 0]
click at [226, 472] on div at bounding box center [200, 448] width 88 height 118
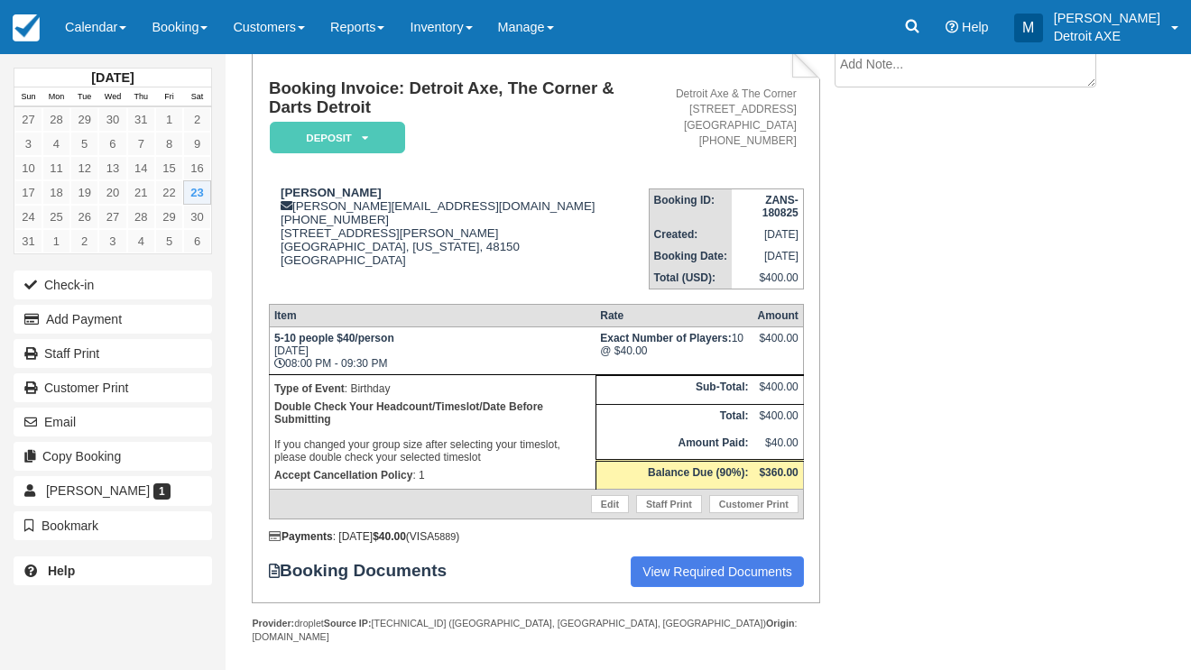
scroll to position [115, 0]
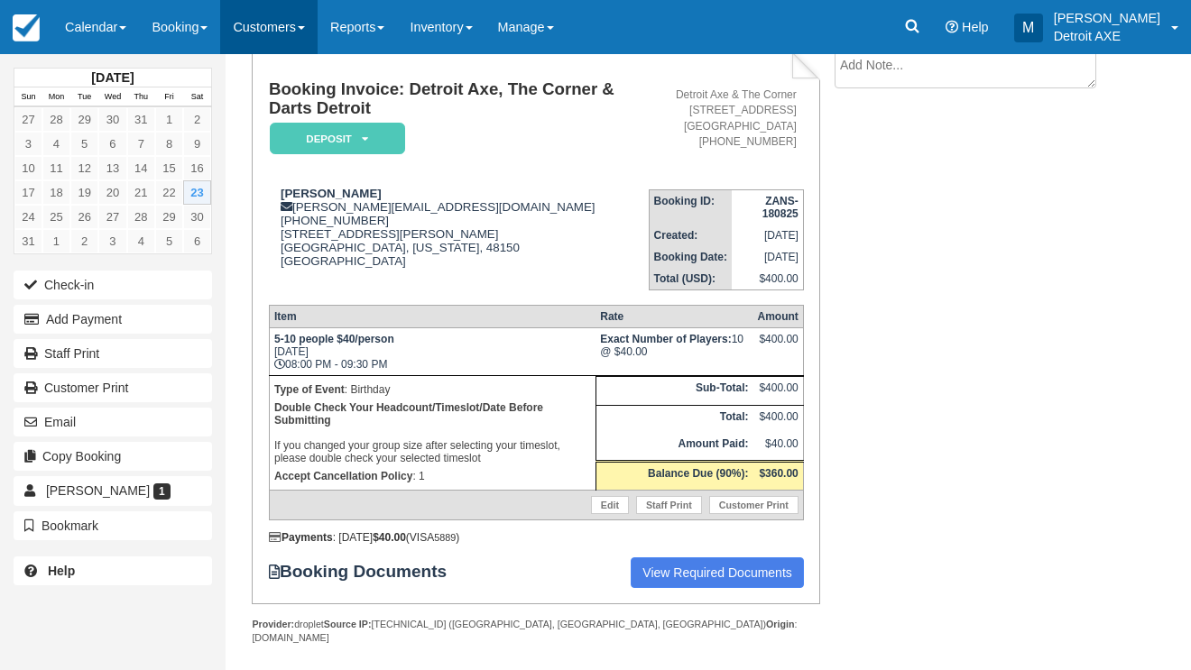
click at [291, 39] on link "Customers" at bounding box center [268, 27] width 97 height 54
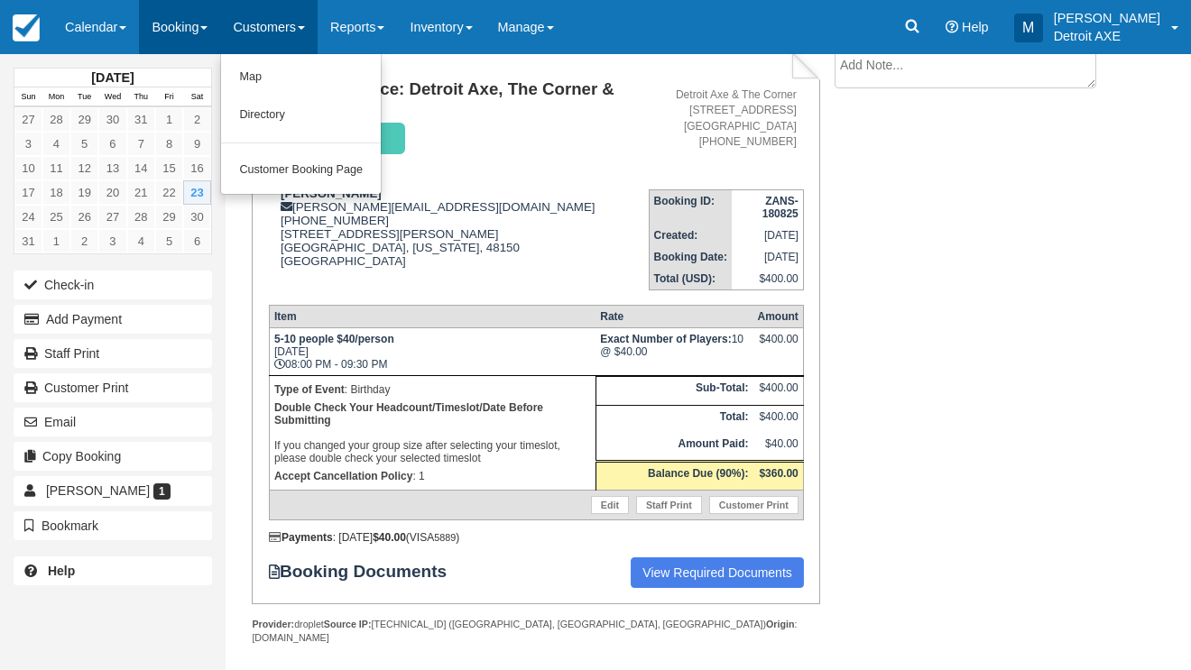
click at [204, 33] on link "Booking" at bounding box center [179, 27] width 81 height 54
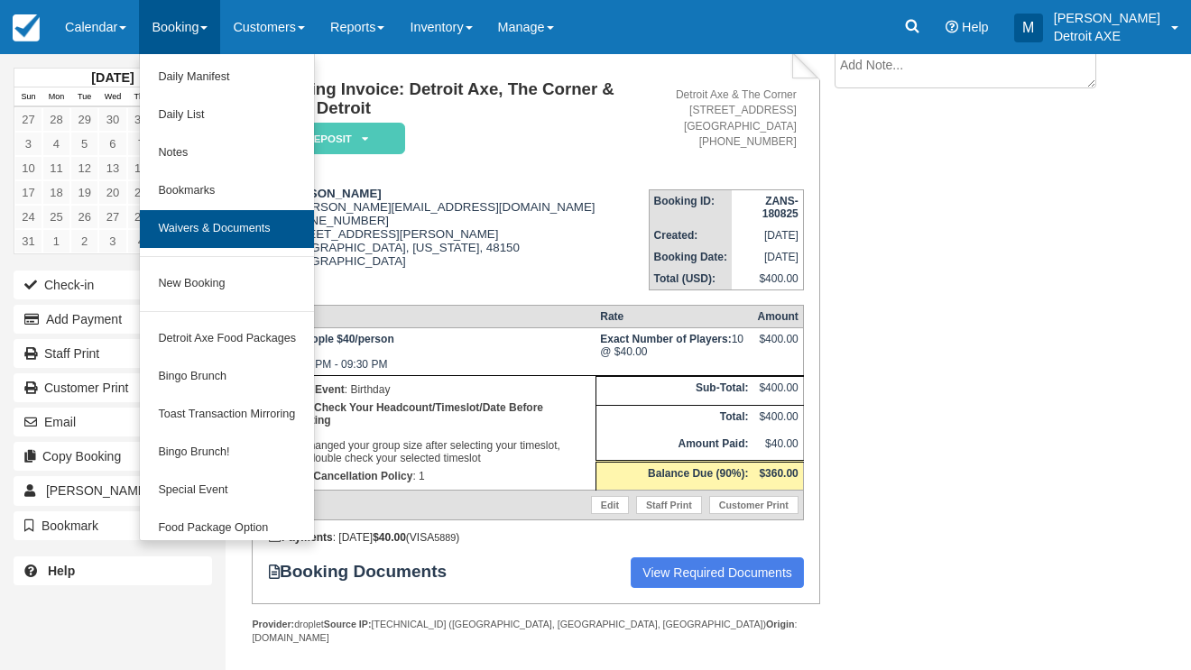
click at [212, 233] on link "Waivers & Documents" at bounding box center [227, 229] width 174 height 38
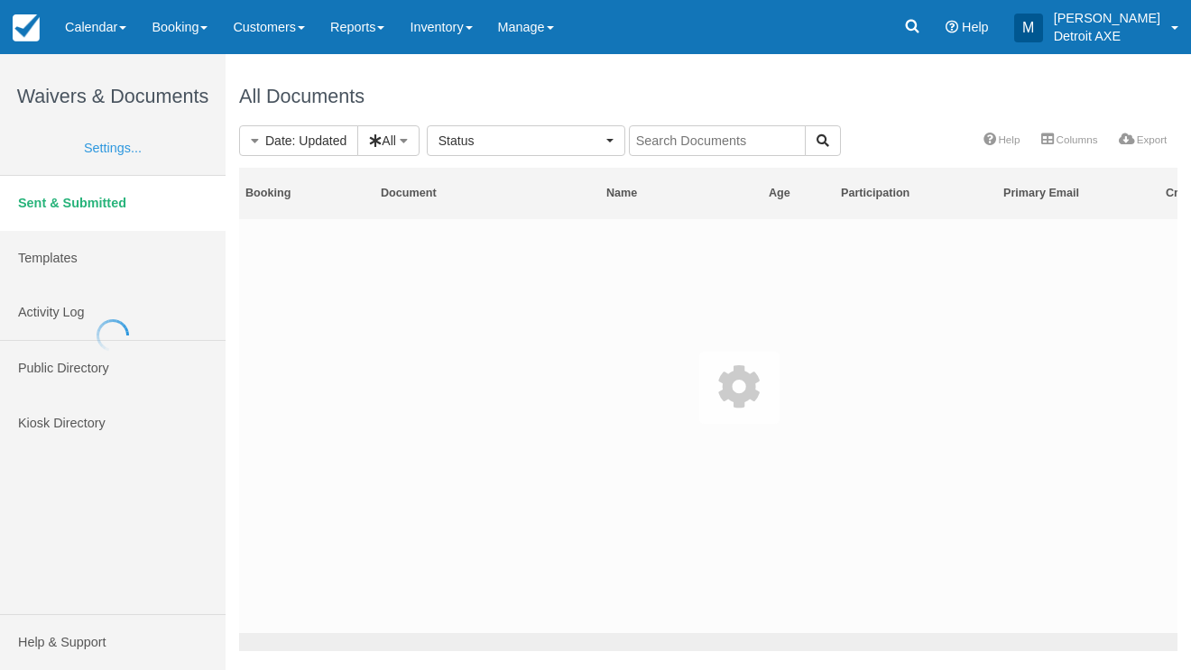
select select
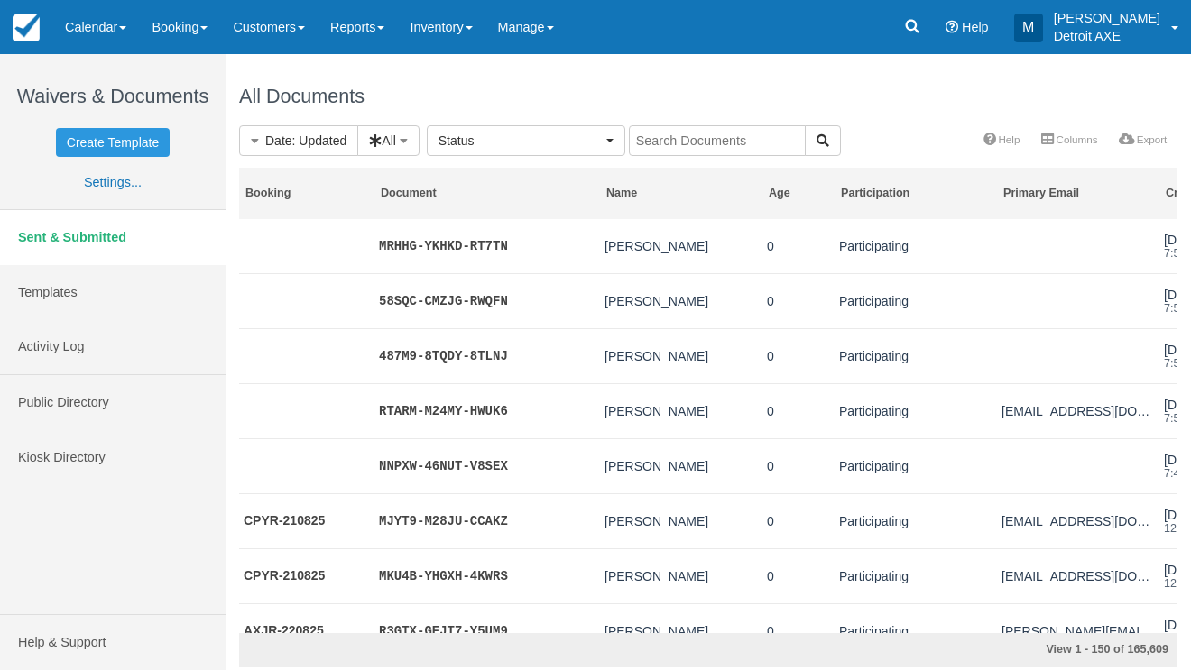
click at [74, 54] on div "Waivers & Documents Create Template Need to add more templates? You’ve reached …" at bounding box center [113, 280] width 198 height 453
click at [93, 26] on link "Calendar" at bounding box center [95, 27] width 87 height 54
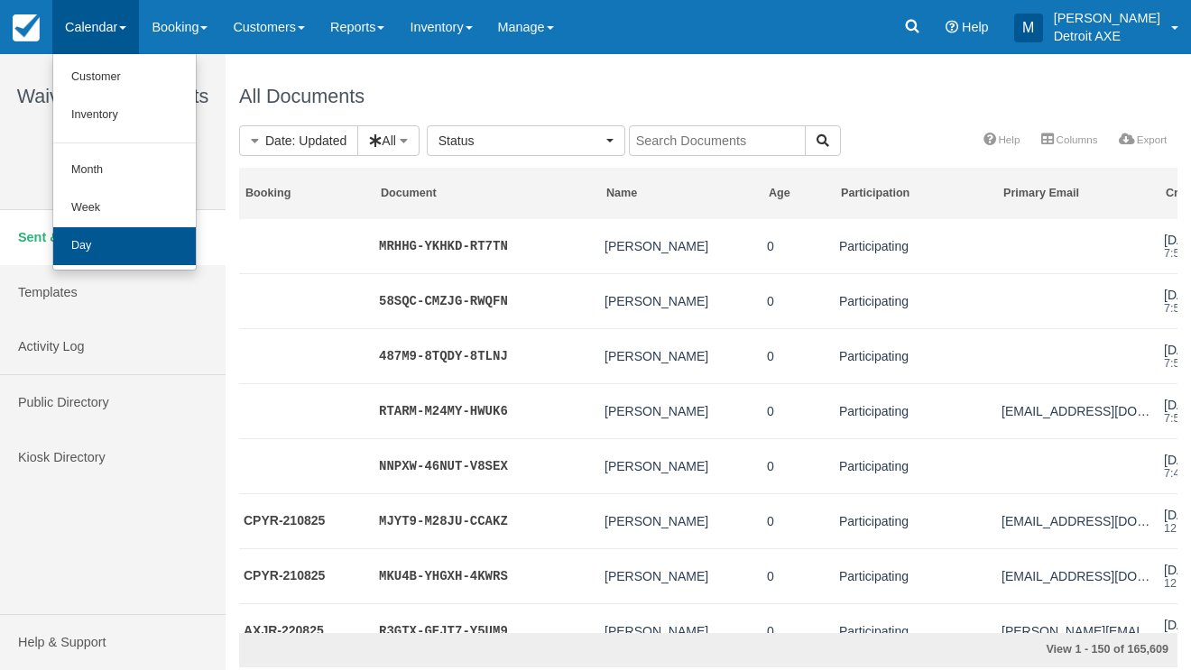
click at [97, 251] on link "Day" at bounding box center [124, 246] width 143 height 38
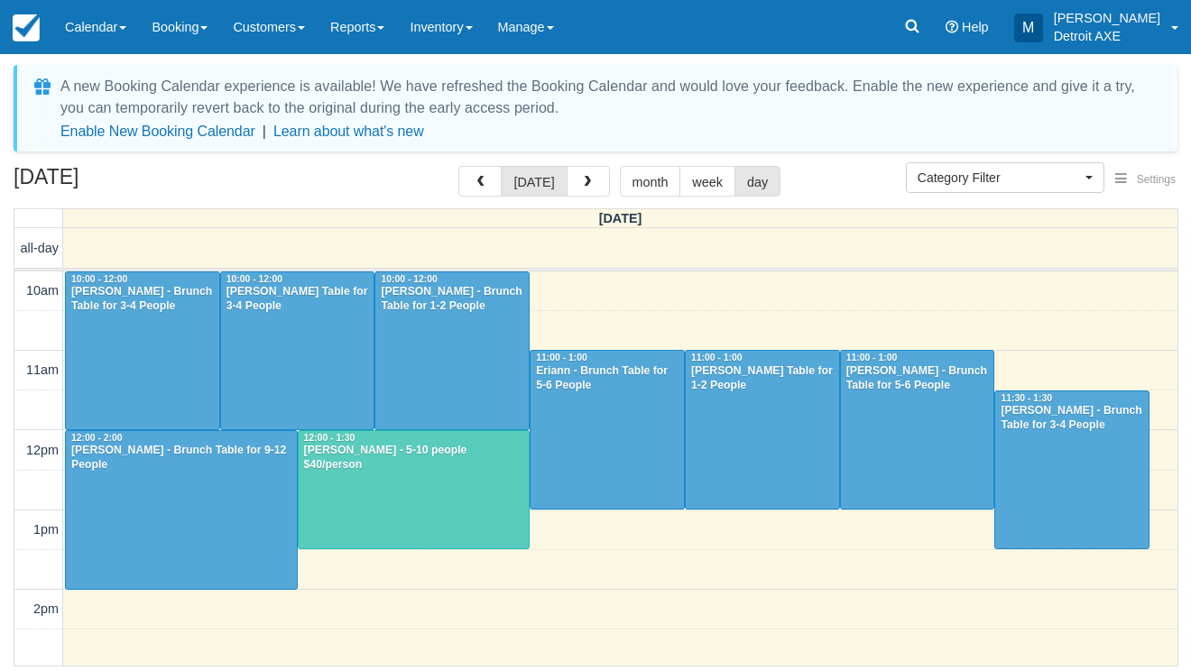
select select
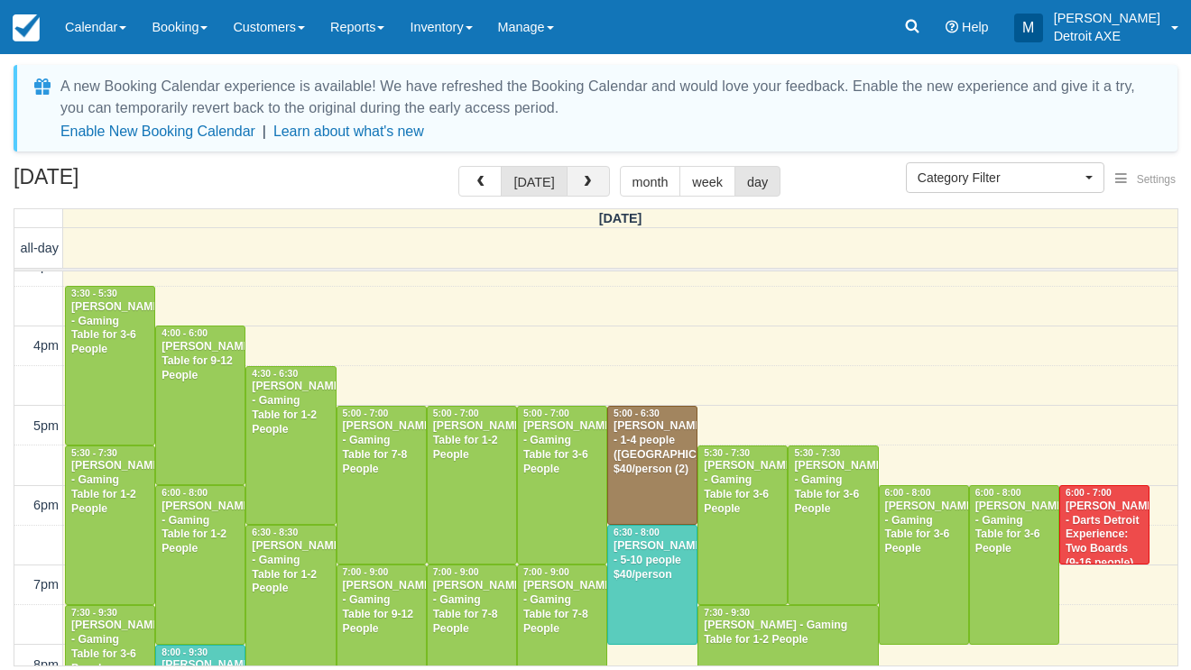
click at [578, 190] on button "button" at bounding box center [587, 181] width 43 height 31
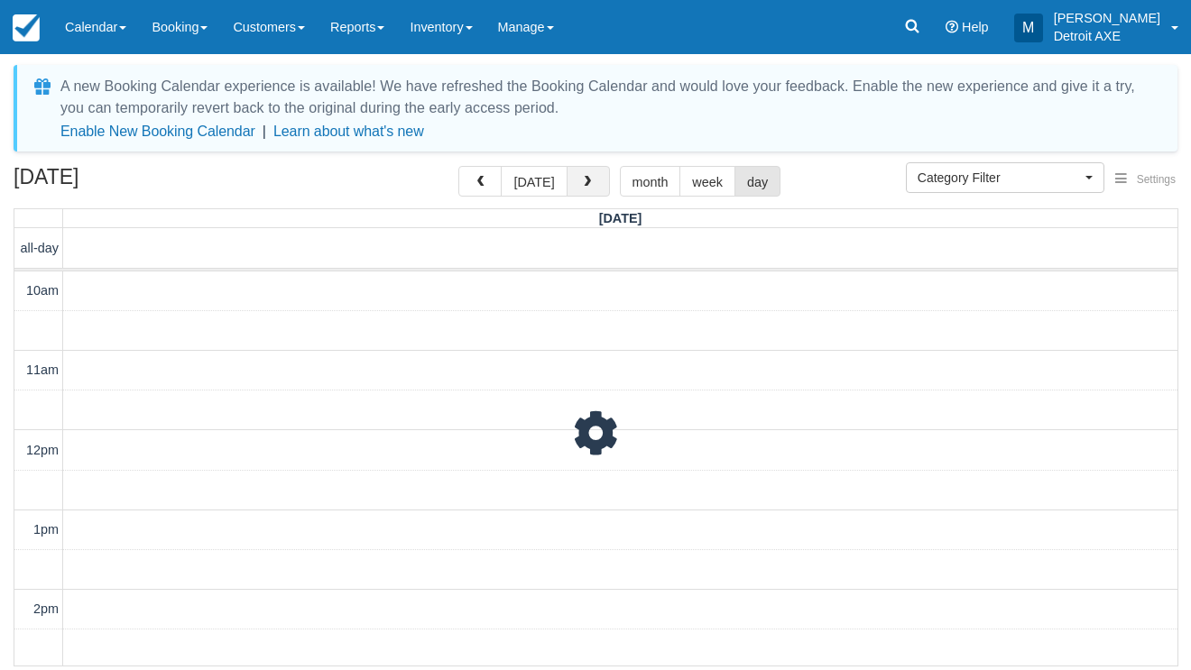
scroll to position [680, 0]
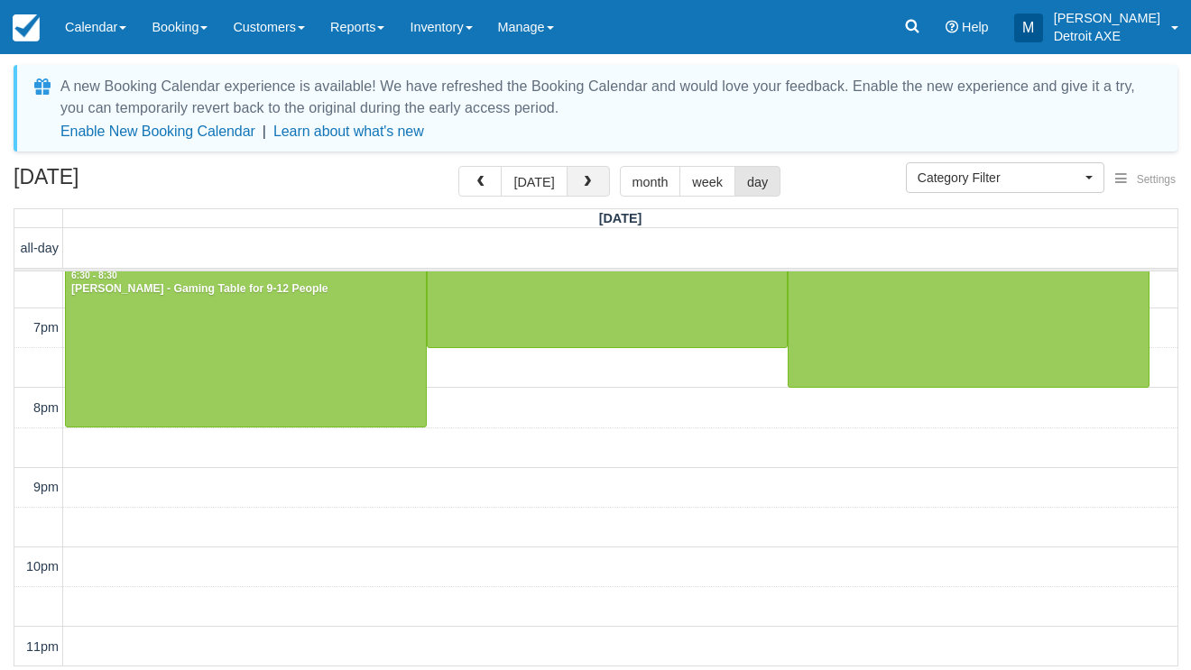
click at [577, 190] on button "button" at bounding box center [587, 181] width 43 height 31
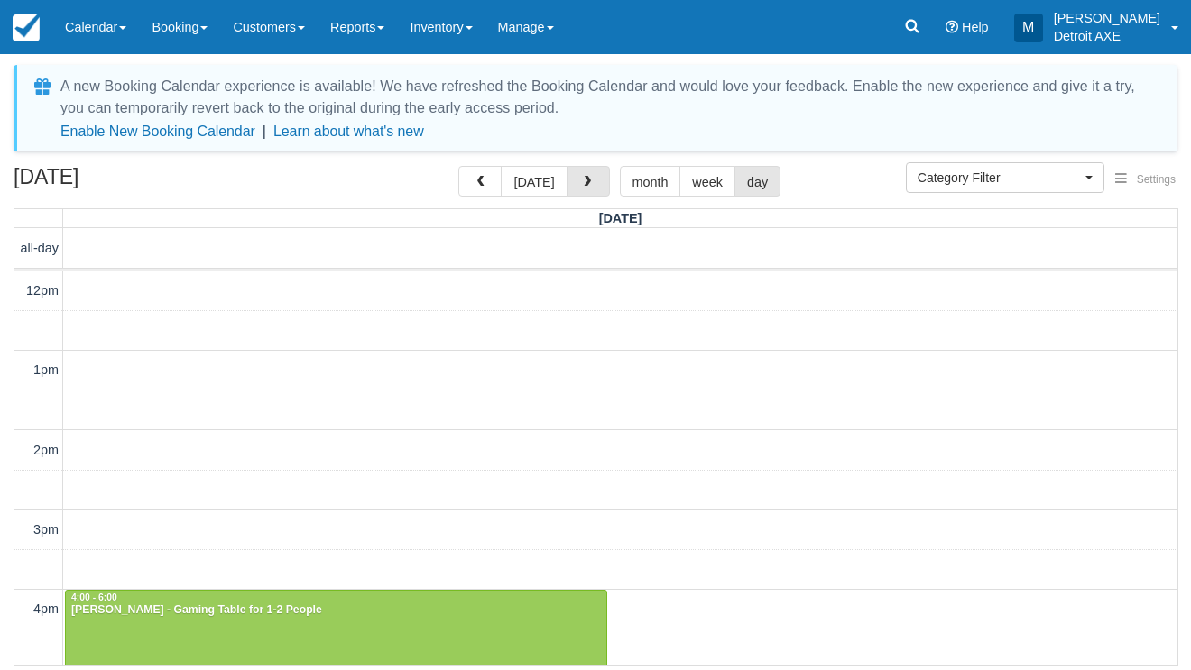
click at [577, 190] on button "button" at bounding box center [587, 181] width 43 height 31
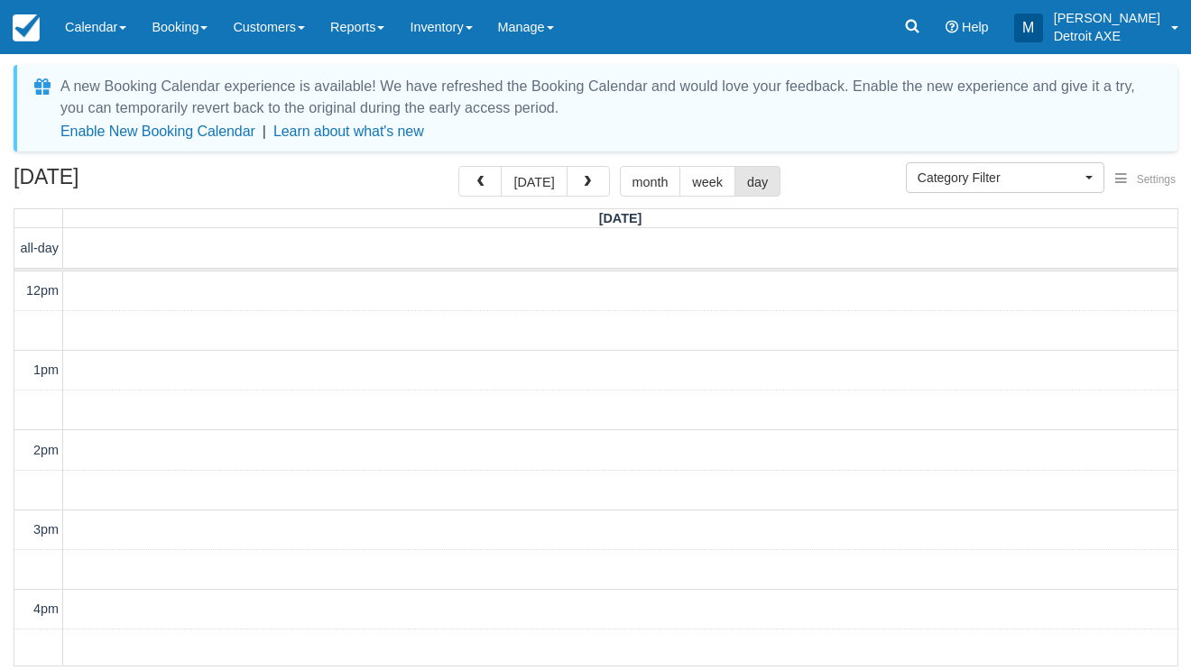
scroll to position [520, 0]
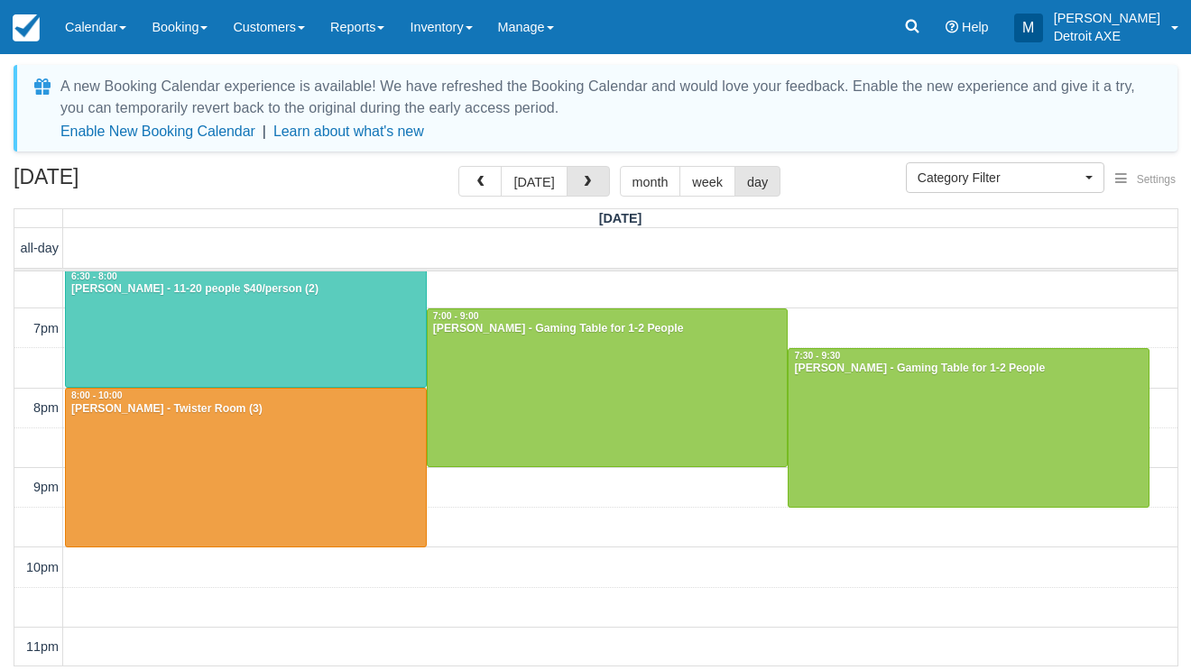
click at [577, 190] on button "button" at bounding box center [587, 181] width 43 height 31
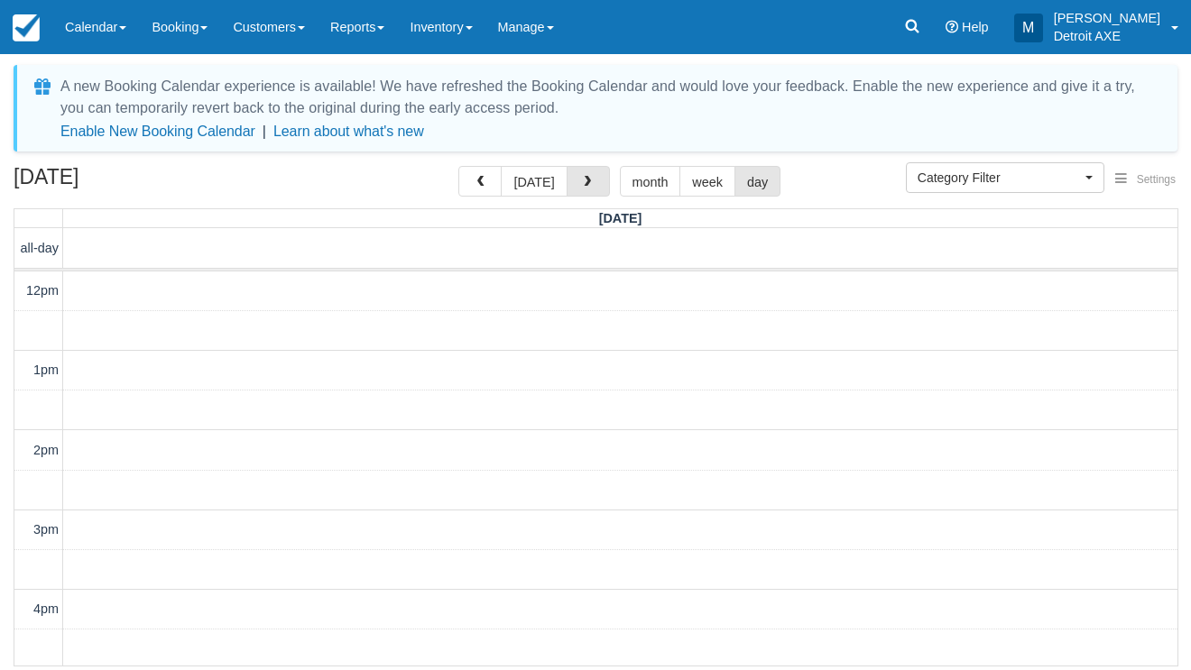
click at [577, 190] on button "button" at bounding box center [587, 181] width 43 height 31
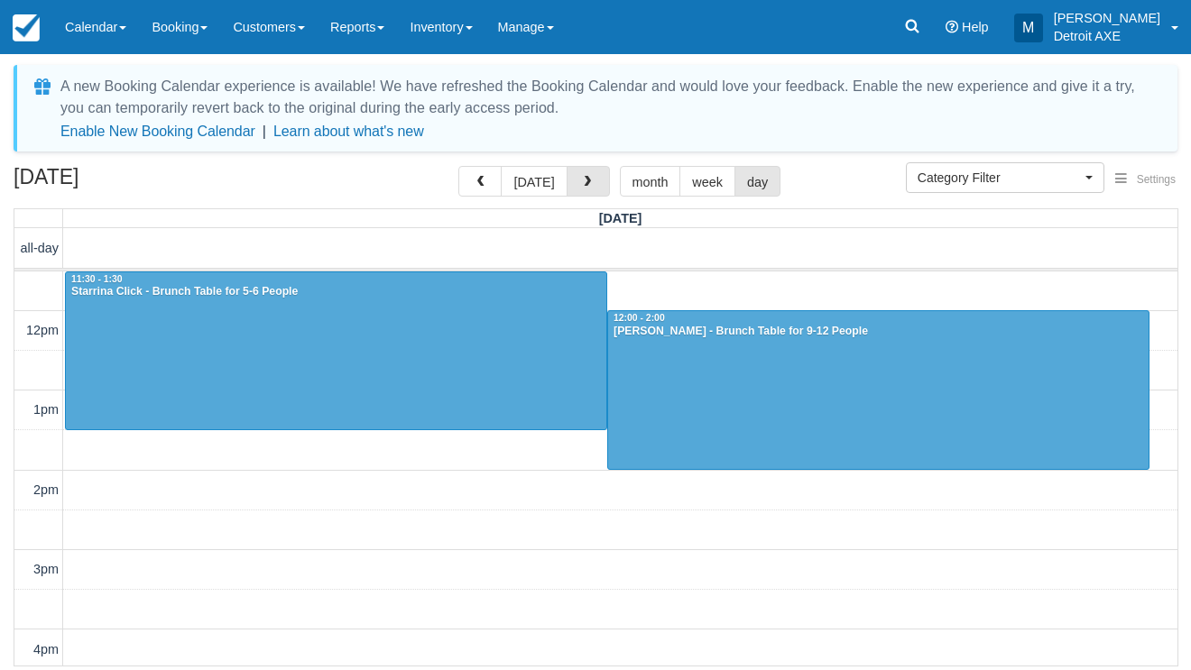
click at [577, 190] on button "button" at bounding box center [587, 181] width 43 height 31
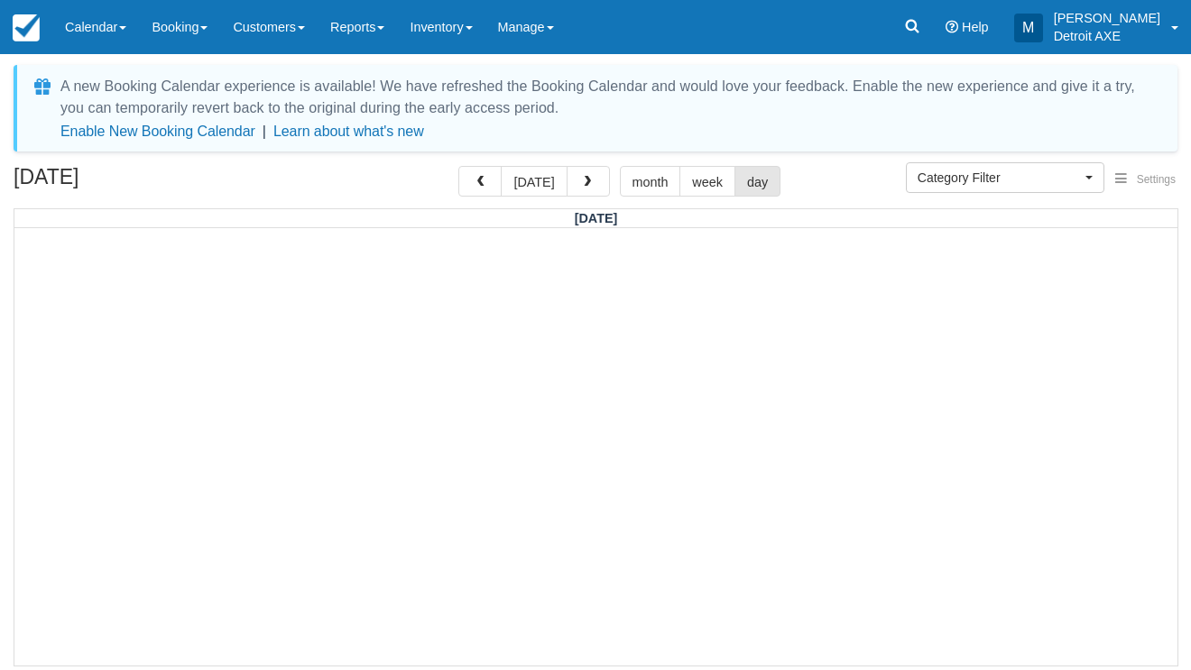
click at [577, 190] on button "button" at bounding box center [587, 181] width 43 height 31
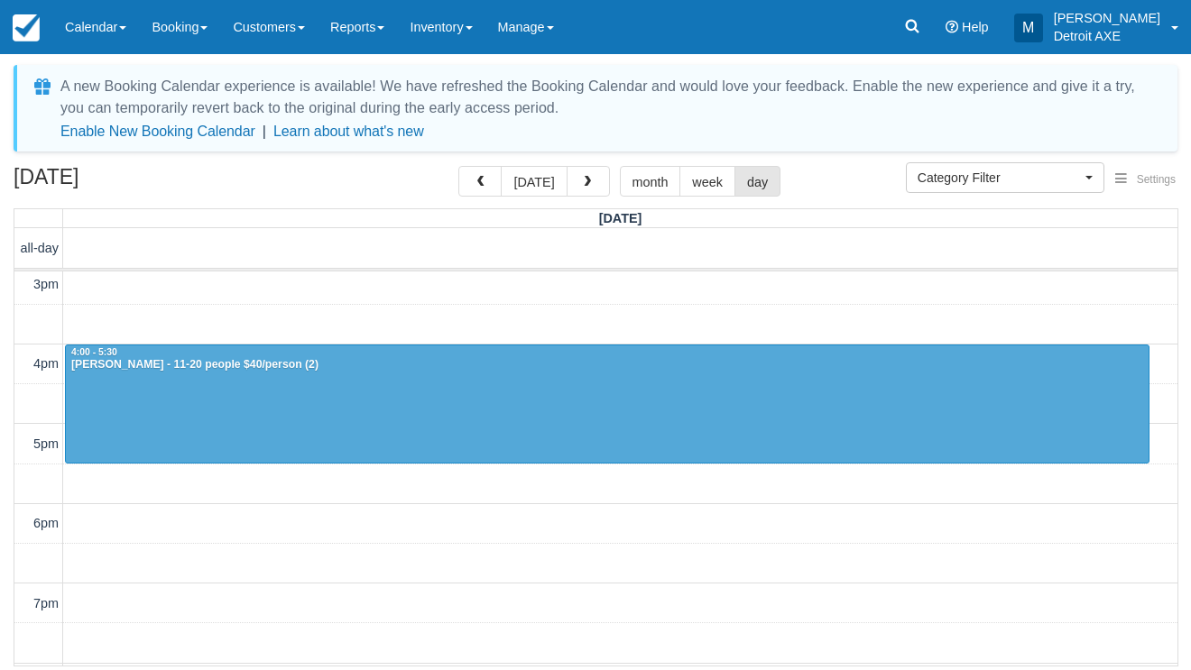
scroll to position [239, 0]
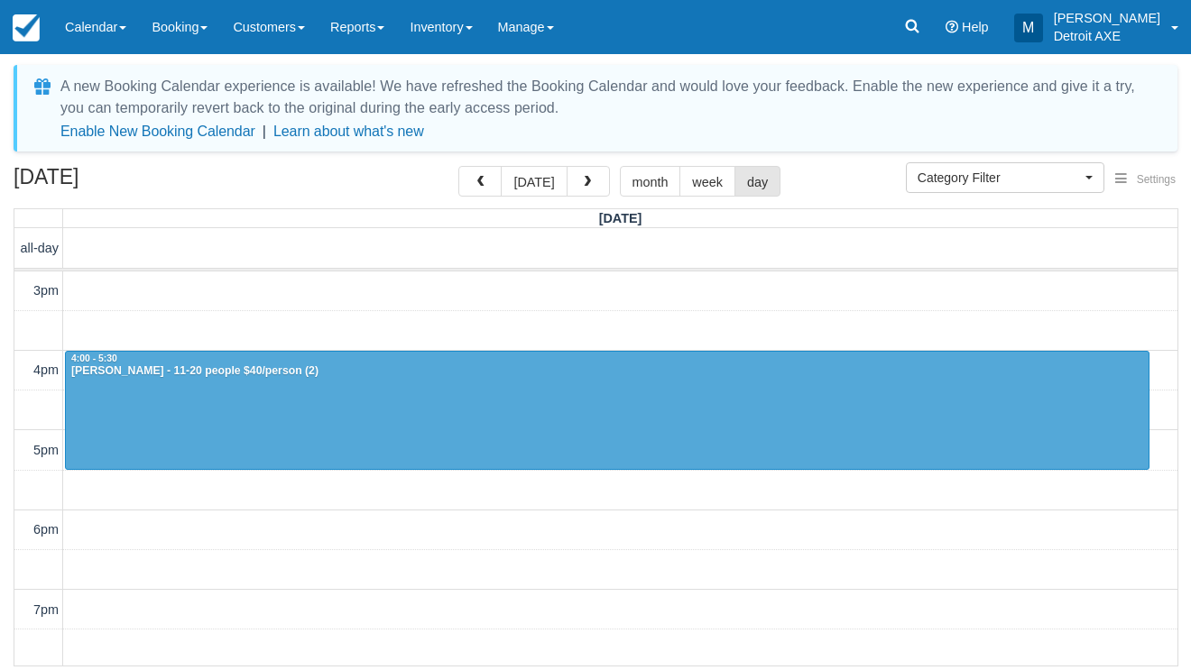
click at [368, 410] on div at bounding box center [607, 411] width 1082 height 118
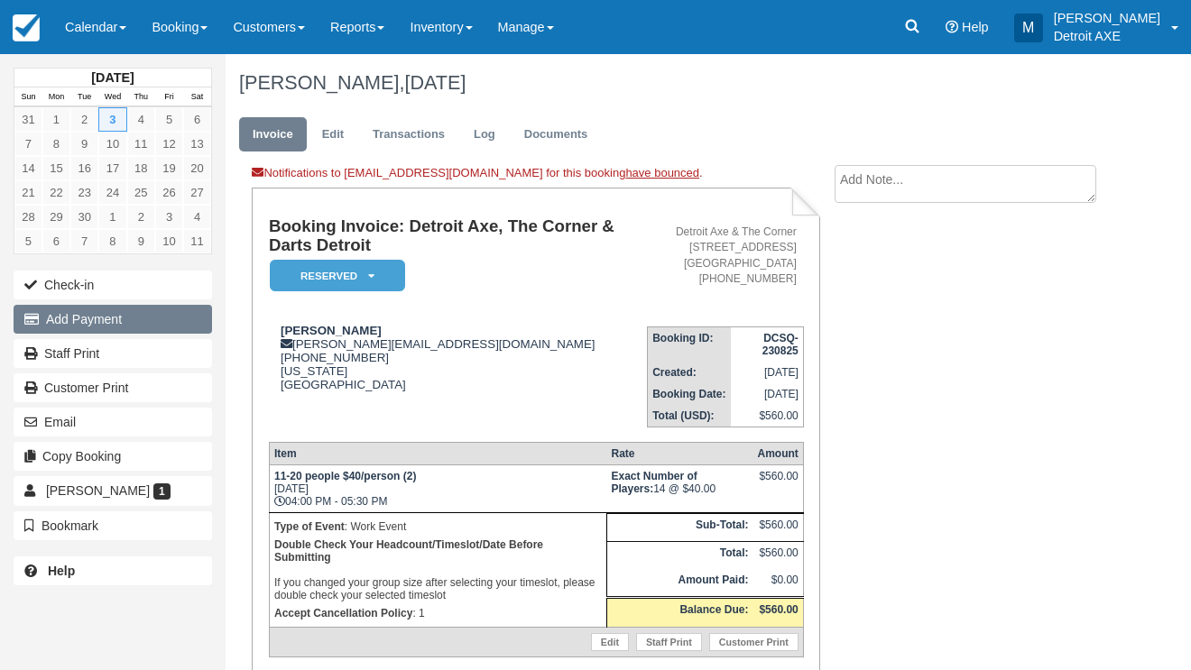
click at [181, 329] on button "Add Payment" at bounding box center [113, 319] width 198 height 29
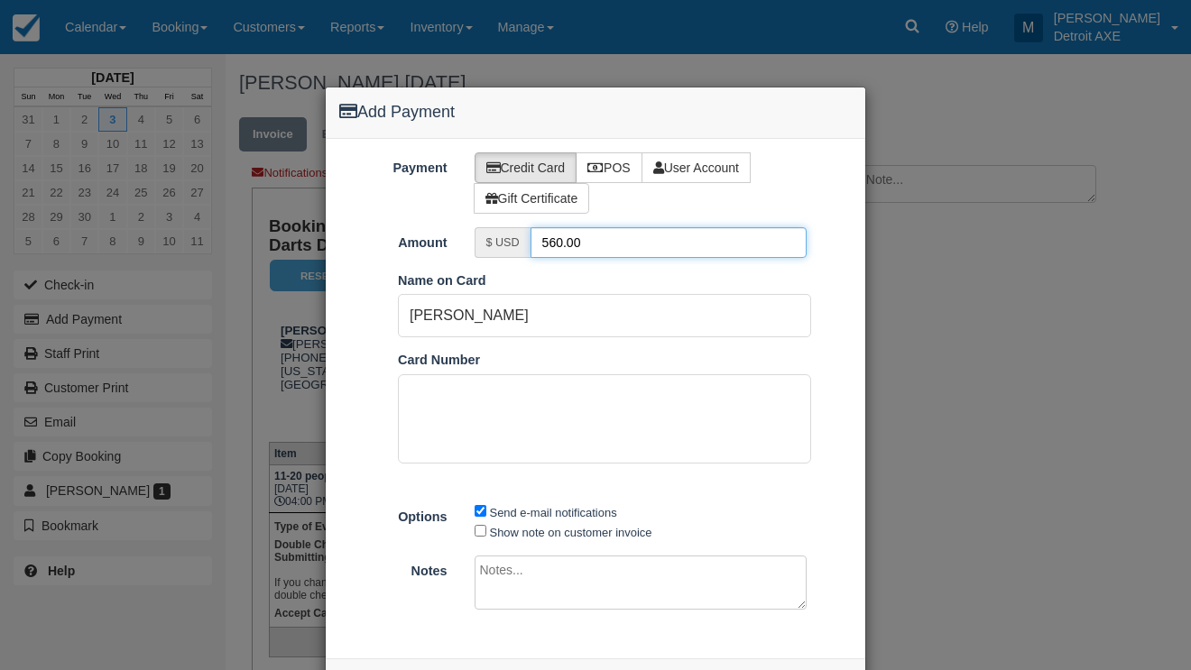
click at [559, 241] on input "560.00" at bounding box center [668, 242] width 277 height 31
type input "56.00"
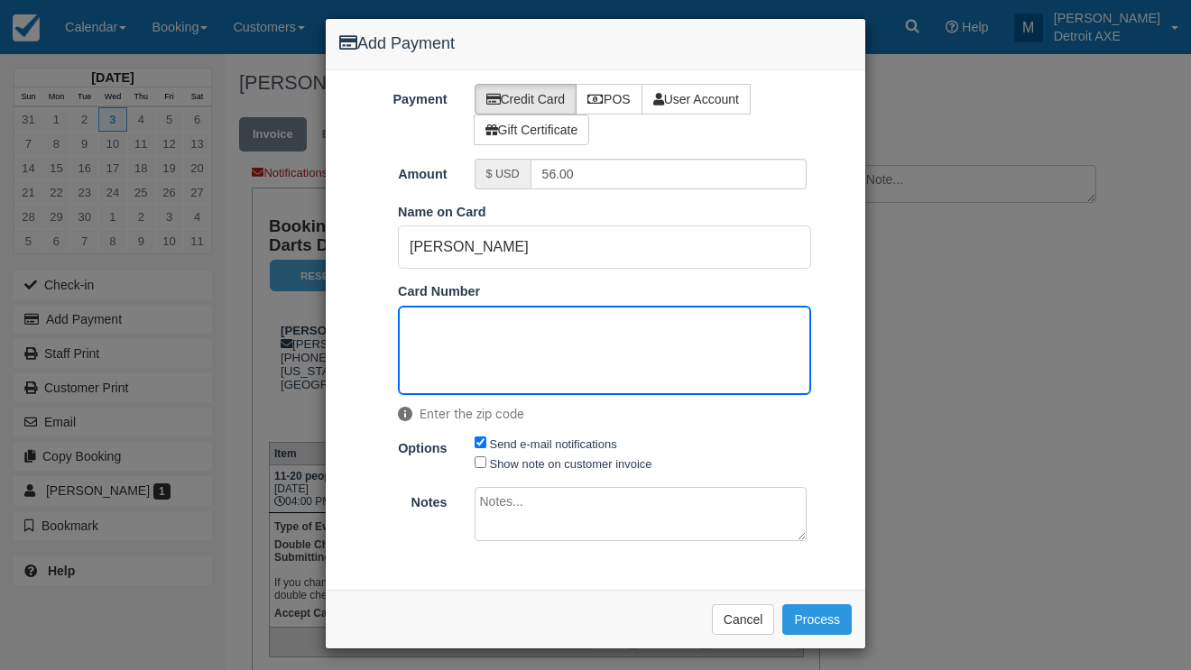
scroll to position [68, 0]
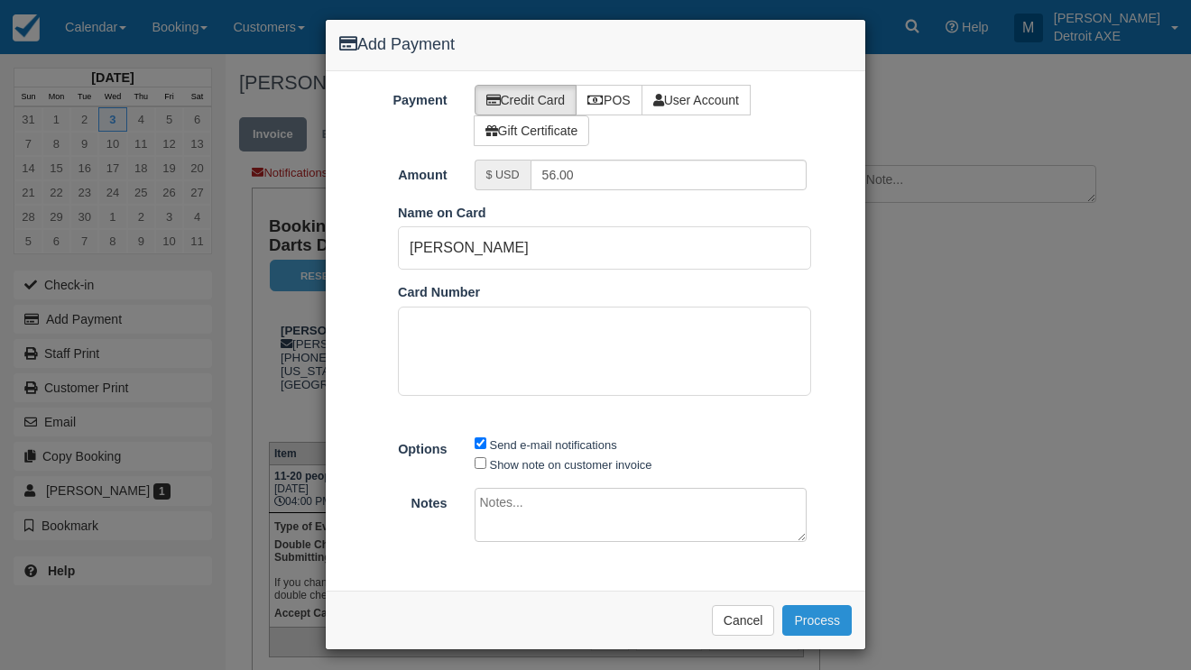
click at [804, 615] on button "Process" at bounding box center [816, 620] width 69 height 31
